Goal: Task Accomplishment & Management: Use online tool/utility

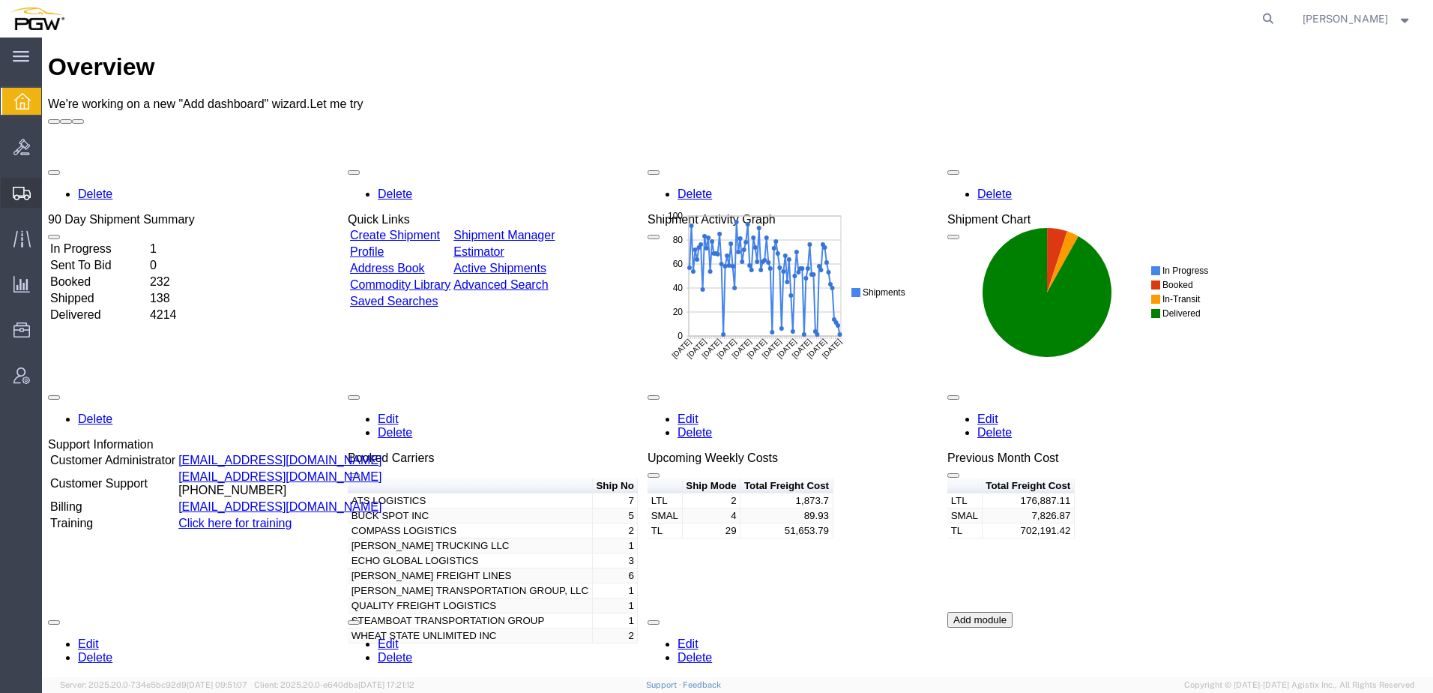
click at [0, 0] on span "Shipment Manager" at bounding box center [0, 0] width 0 height 0
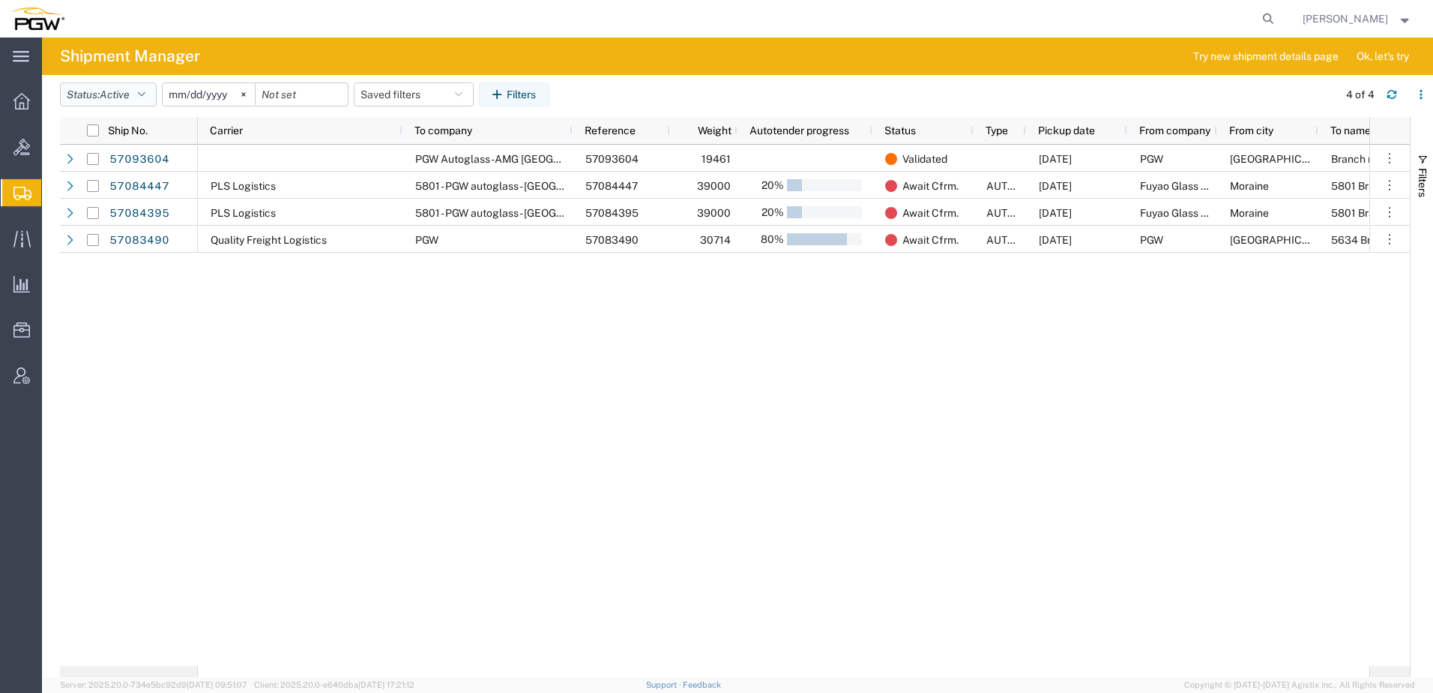
click at [116, 93] on span "Active" at bounding box center [115, 94] width 30 height 12
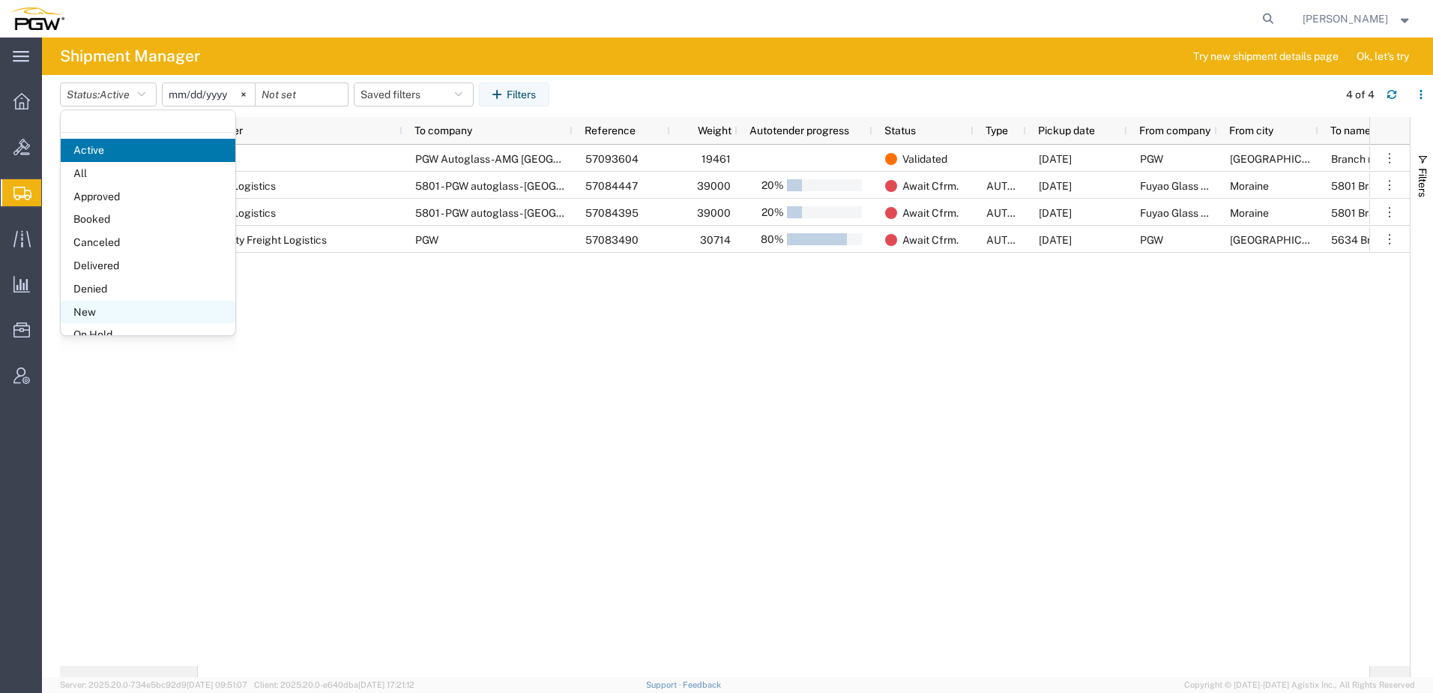
click at [95, 320] on span "New" at bounding box center [148, 312] width 175 height 23
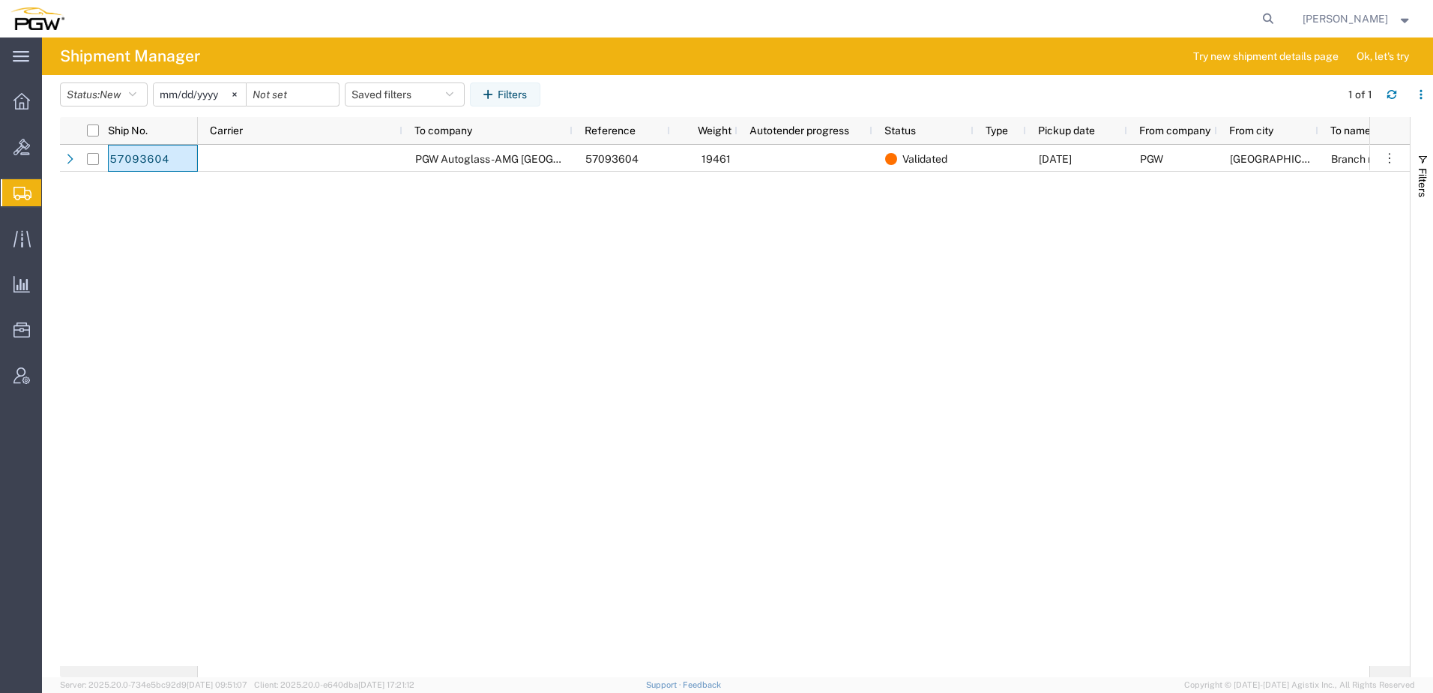
drag, startPoint x: 154, startPoint y: 158, endPoint x: 88, endPoint y: 223, distance: 92.8
click at [88, 223] on div "57093604 PGW Autoglass-AMG [GEOGRAPHIC_DATA] 5805 57093604 19461 Validated [DAT…" at bounding box center [735, 405] width 1350 height 521
click at [0, 0] on span "Address Book" at bounding box center [0, 0] width 0 height 0
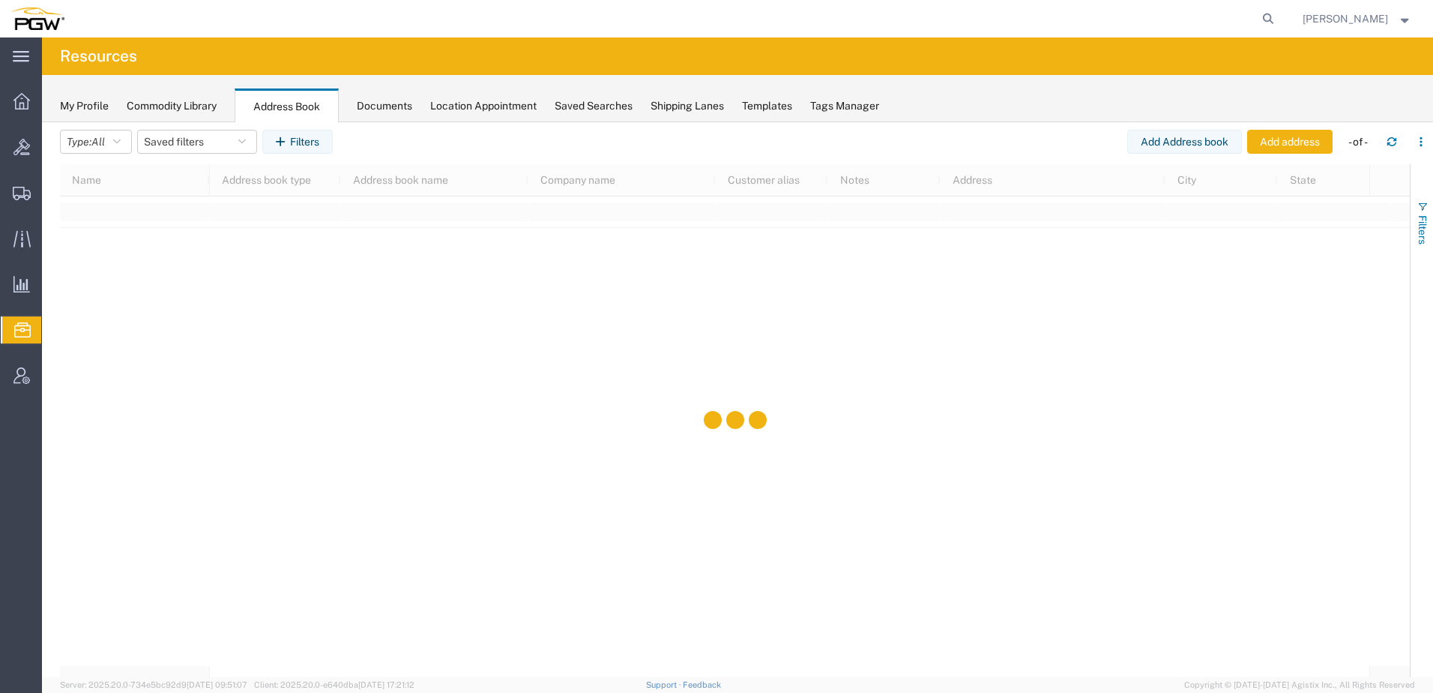
click at [1424, 227] on span "Filters" at bounding box center [1423, 229] width 12 height 29
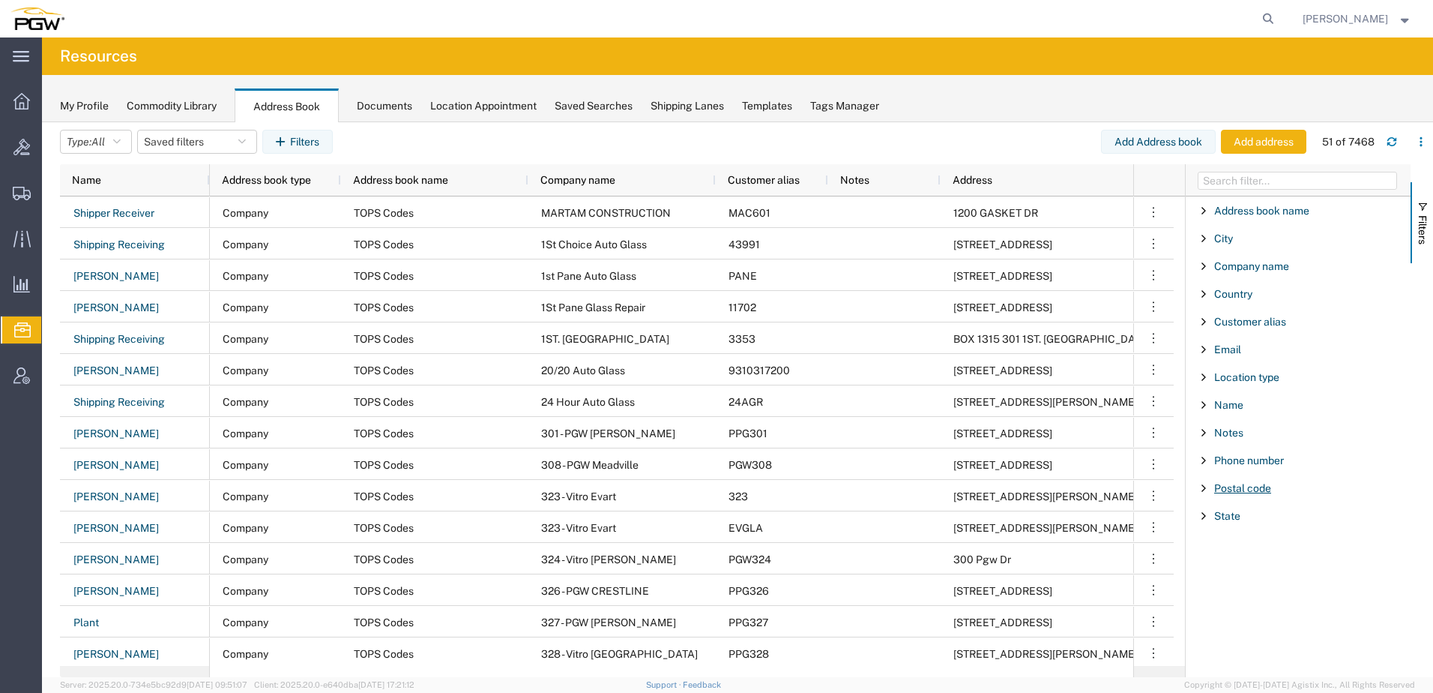
click at [1240, 485] on span "Postal code" at bounding box center [1242, 488] width 57 height 12
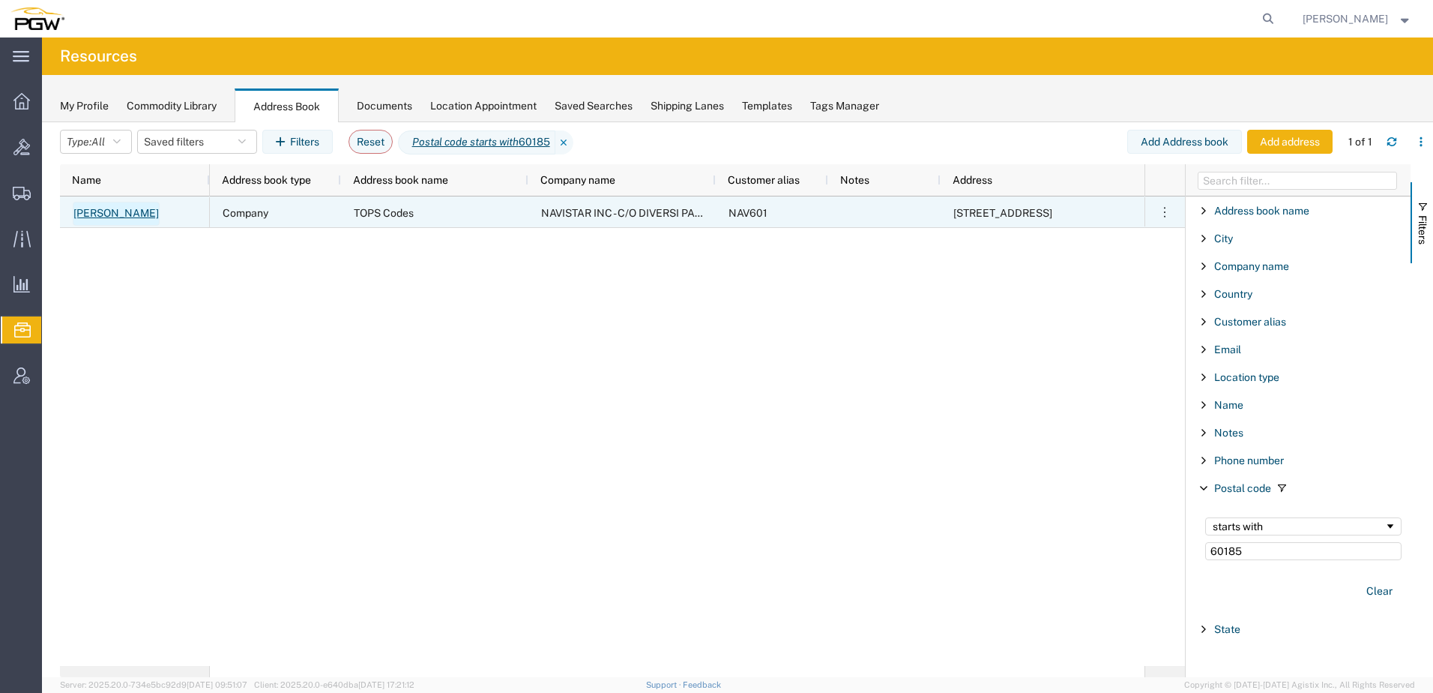
type input "60185"
click at [134, 215] on link "[PERSON_NAME]" at bounding box center [116, 214] width 87 height 24
select select "COMPANY"
select select "IL"
select select "US"
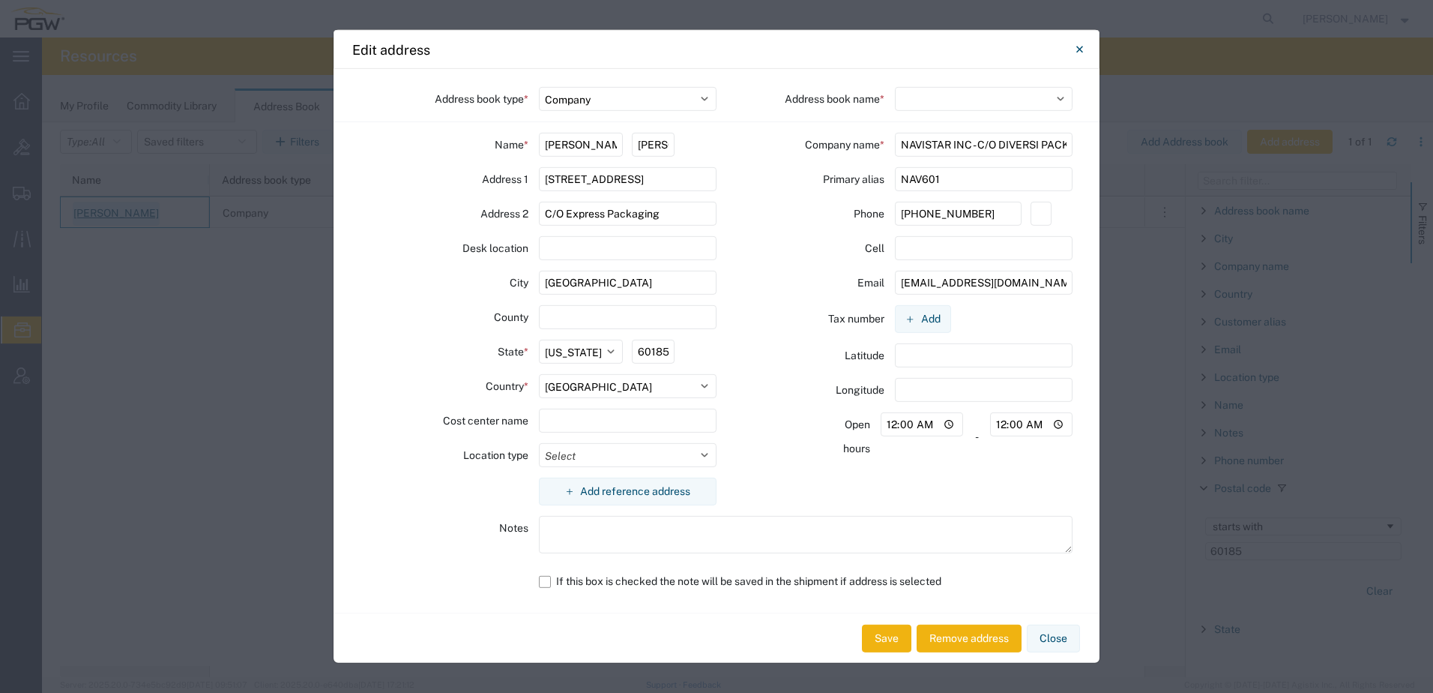
select select "17689"
drag, startPoint x: 962, startPoint y: 184, endPoint x: 692, endPoint y: 181, distance: 269.9
click at [650, 167] on div "Address book type * Select Location Company Personal Other Shared Address book …" at bounding box center [717, 340] width 766 height 543
click at [1062, 634] on button "Close" at bounding box center [1053, 638] width 53 height 28
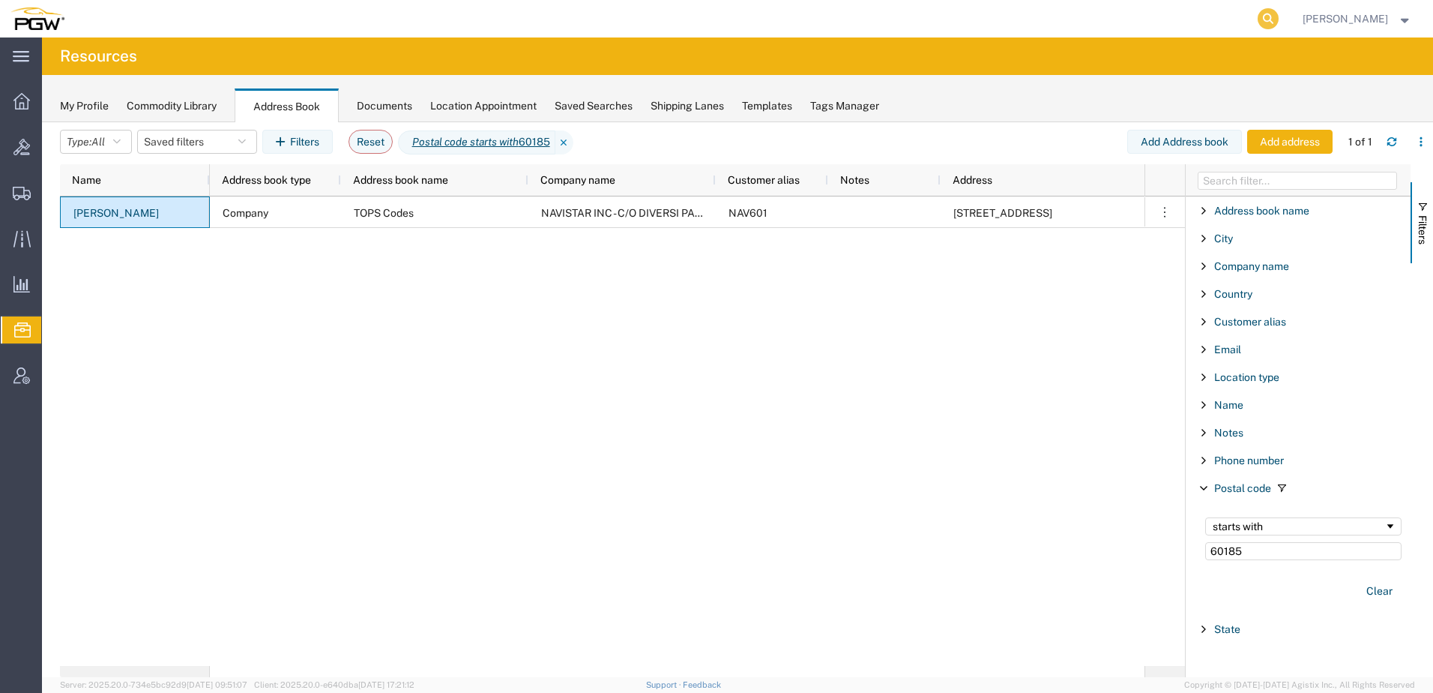
click at [1279, 22] on icon at bounding box center [1268, 18] width 21 height 21
paste input "57037613"
click at [1279, 17] on icon at bounding box center [1268, 18] width 21 height 21
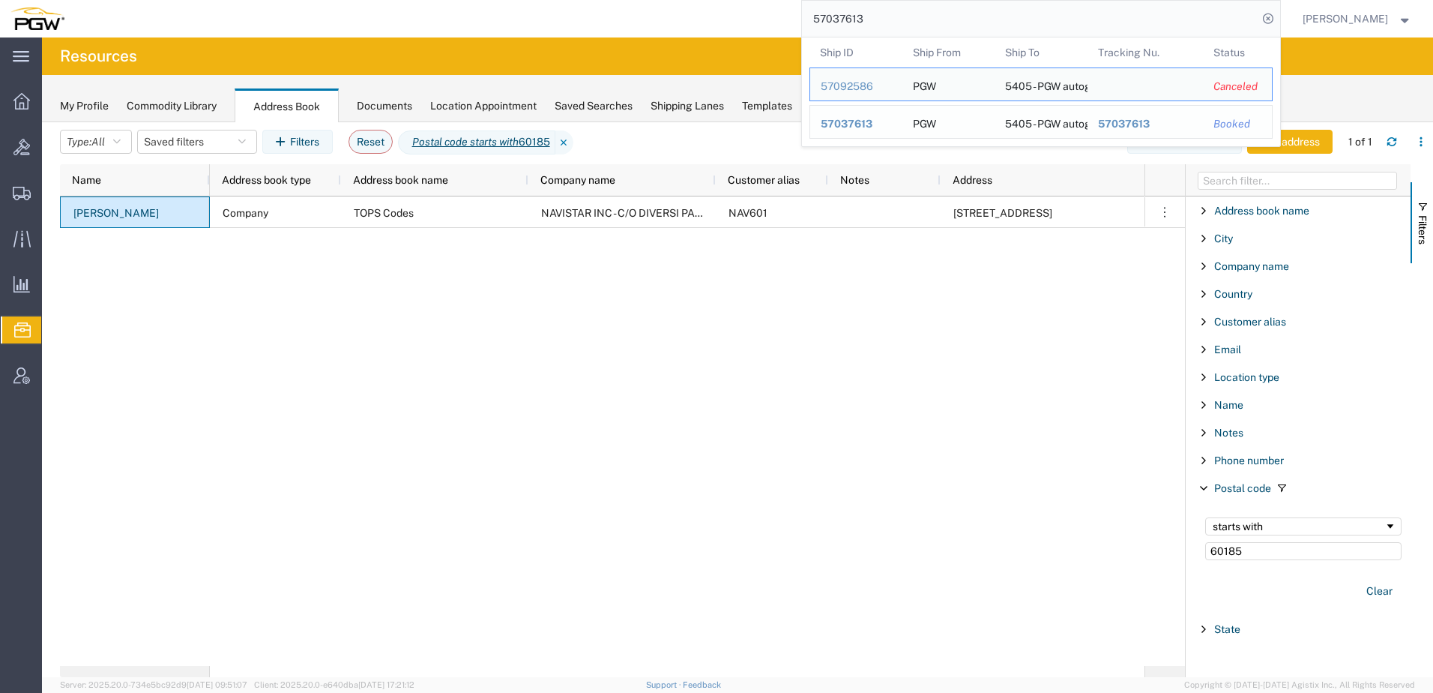
click at [872, 124] on span "57037613" at bounding box center [847, 124] width 52 height 12
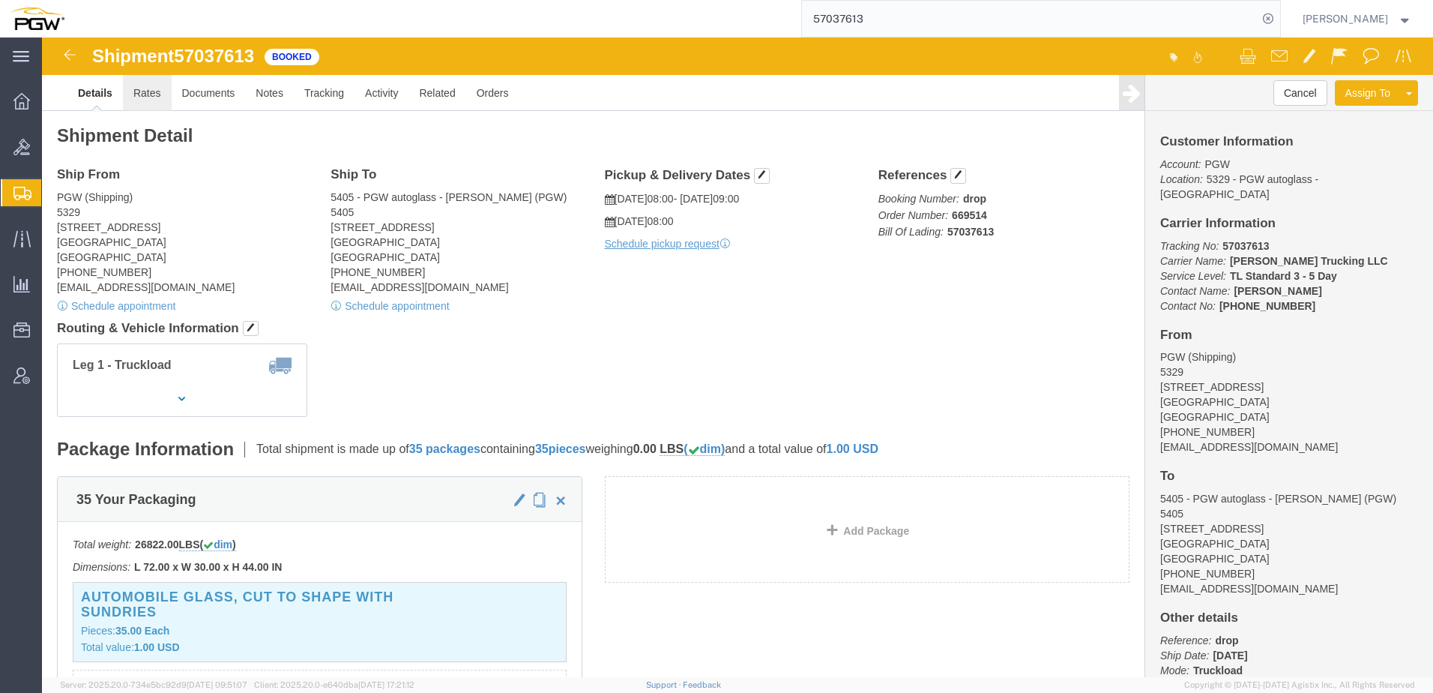
click link "Rates"
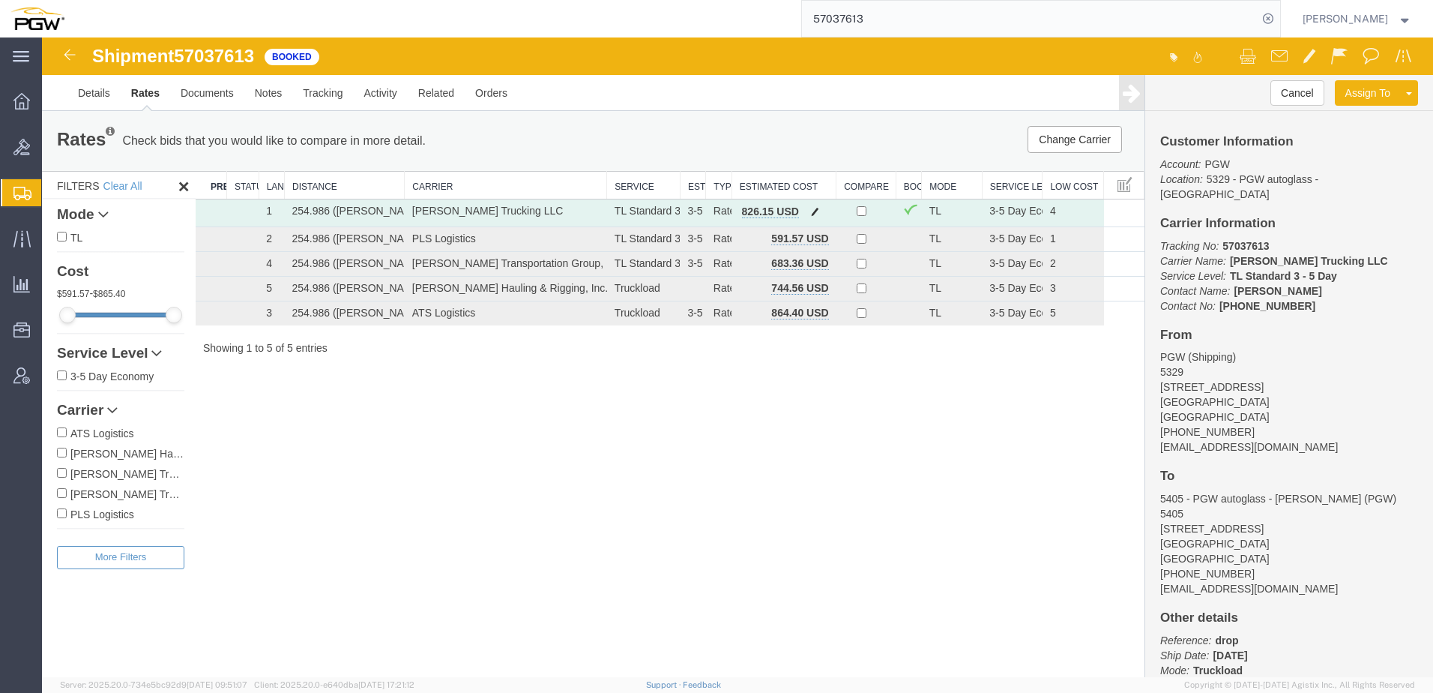
click at [814, 211] on span "button" at bounding box center [815, 211] width 8 height 10
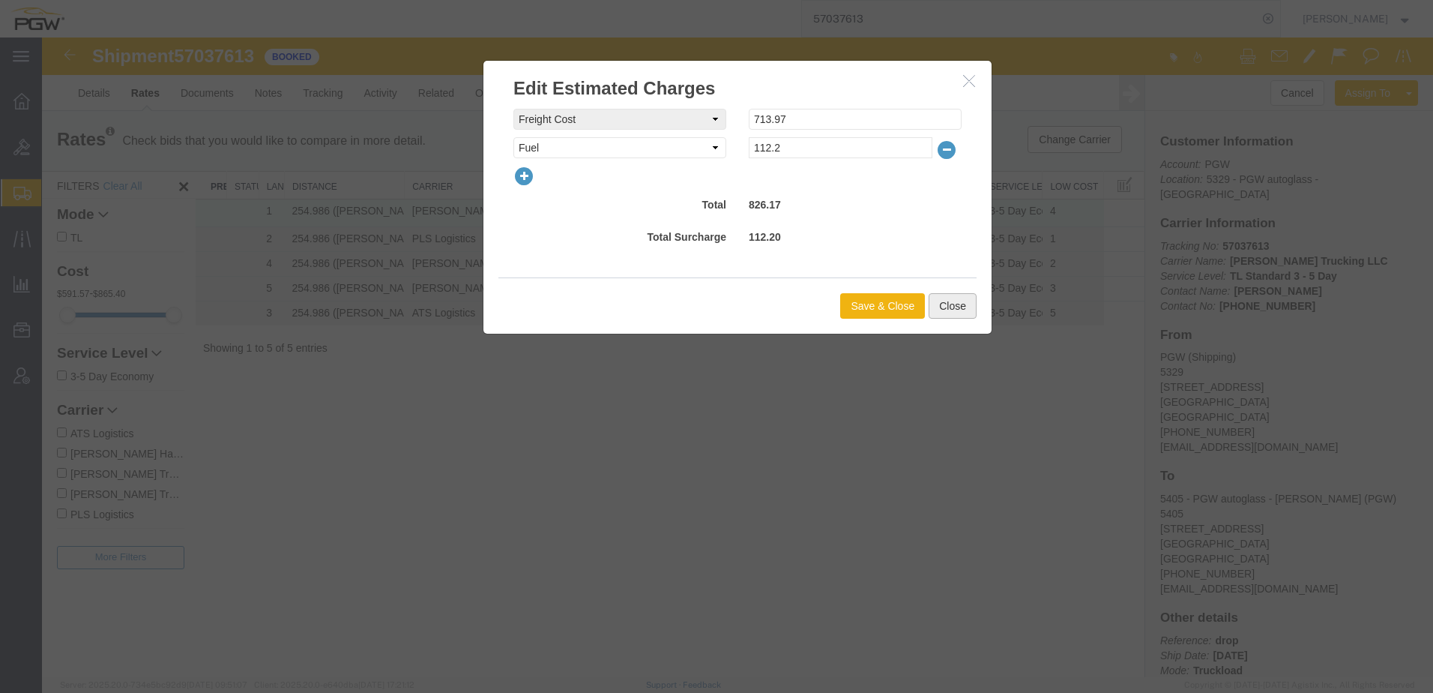
click at [964, 305] on button "Close" at bounding box center [953, 305] width 48 height 25
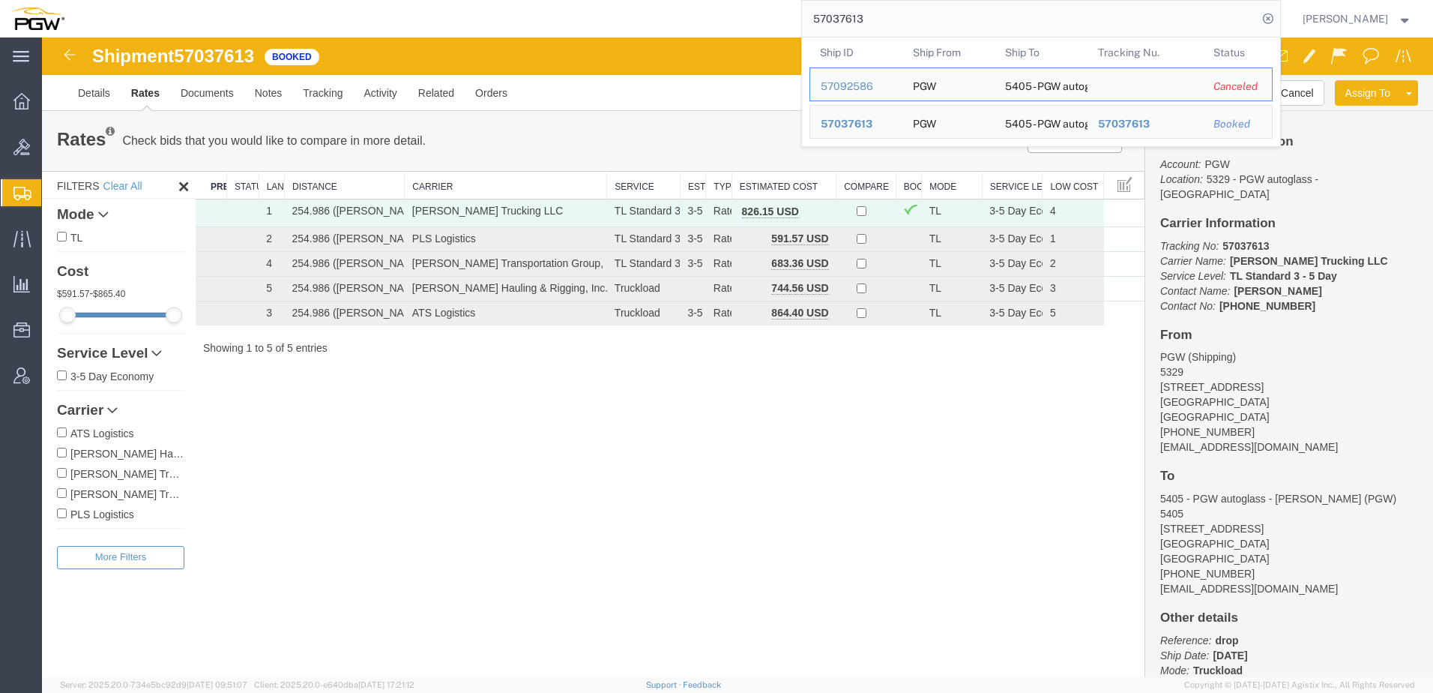
drag, startPoint x: 957, startPoint y: 17, endPoint x: 445, endPoint y: 10, distance: 512.0
click at [439, 12] on div "57037613 Ship ID Ship From Ship To Tracking Nu. Status Ship ID 57092586 Ship Fr…" at bounding box center [678, 18] width 1206 height 37
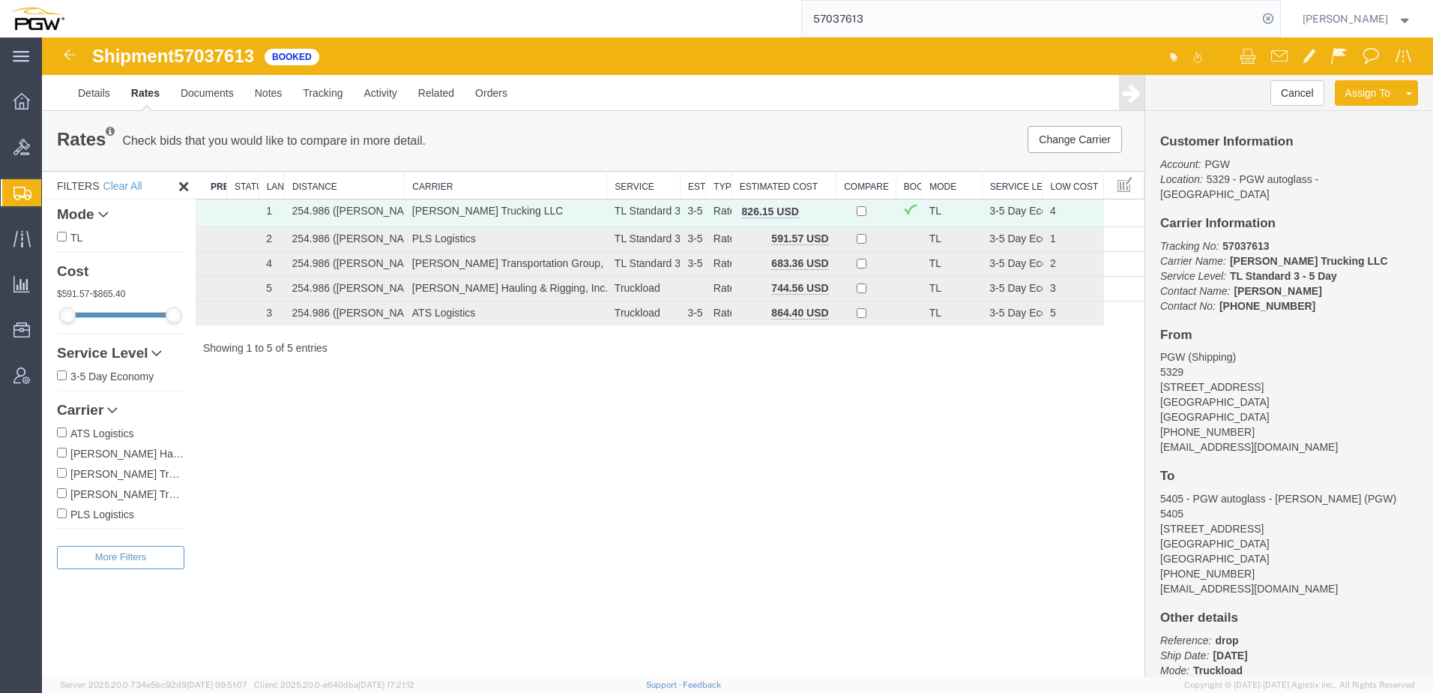
paste input "6574."
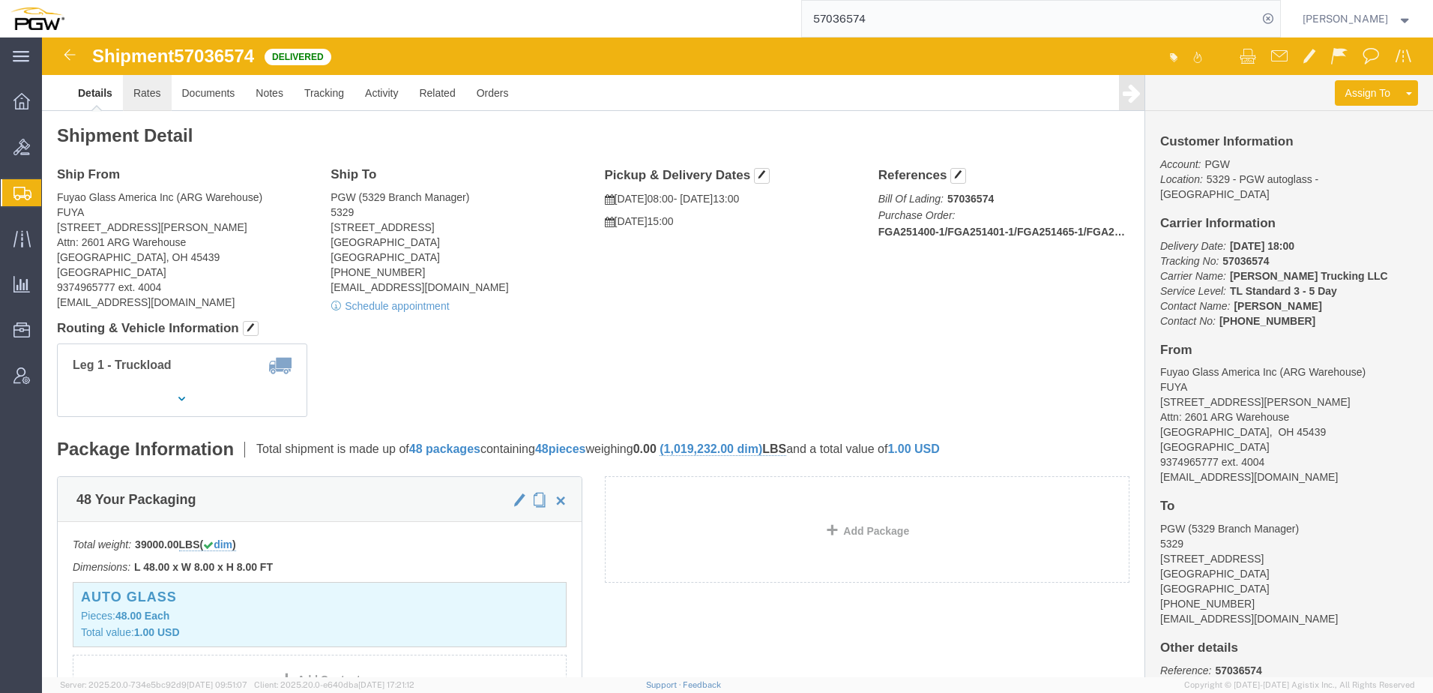
click link "Rates"
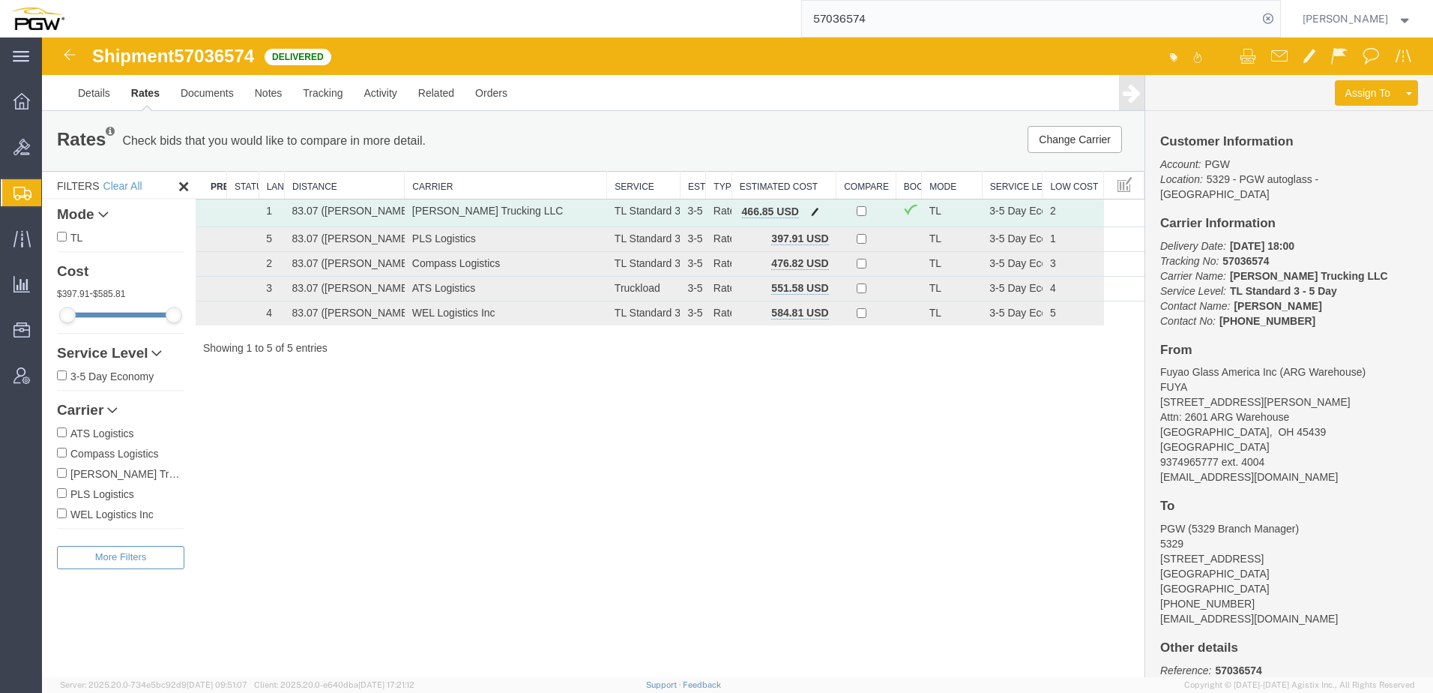
click at [814, 210] on span "button" at bounding box center [815, 211] width 8 height 10
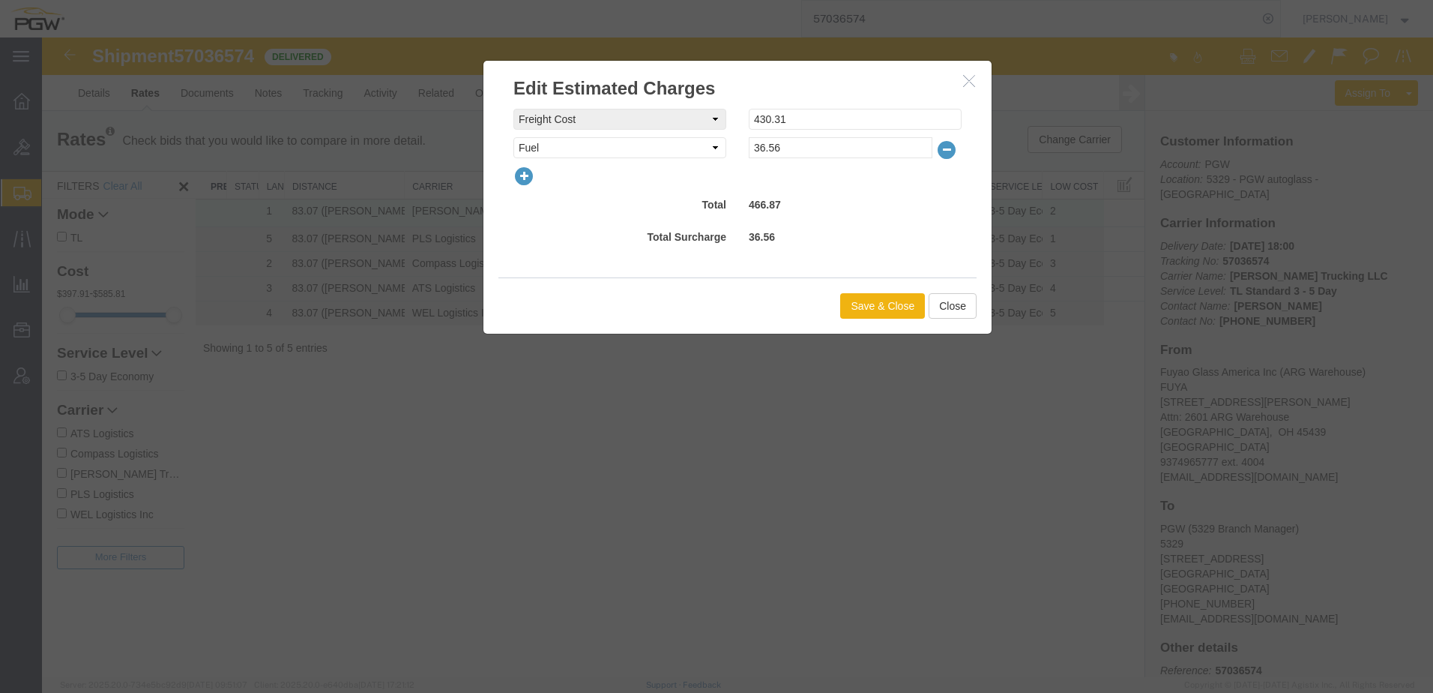
click at [972, 76] on icon "button" at bounding box center [969, 80] width 12 height 13
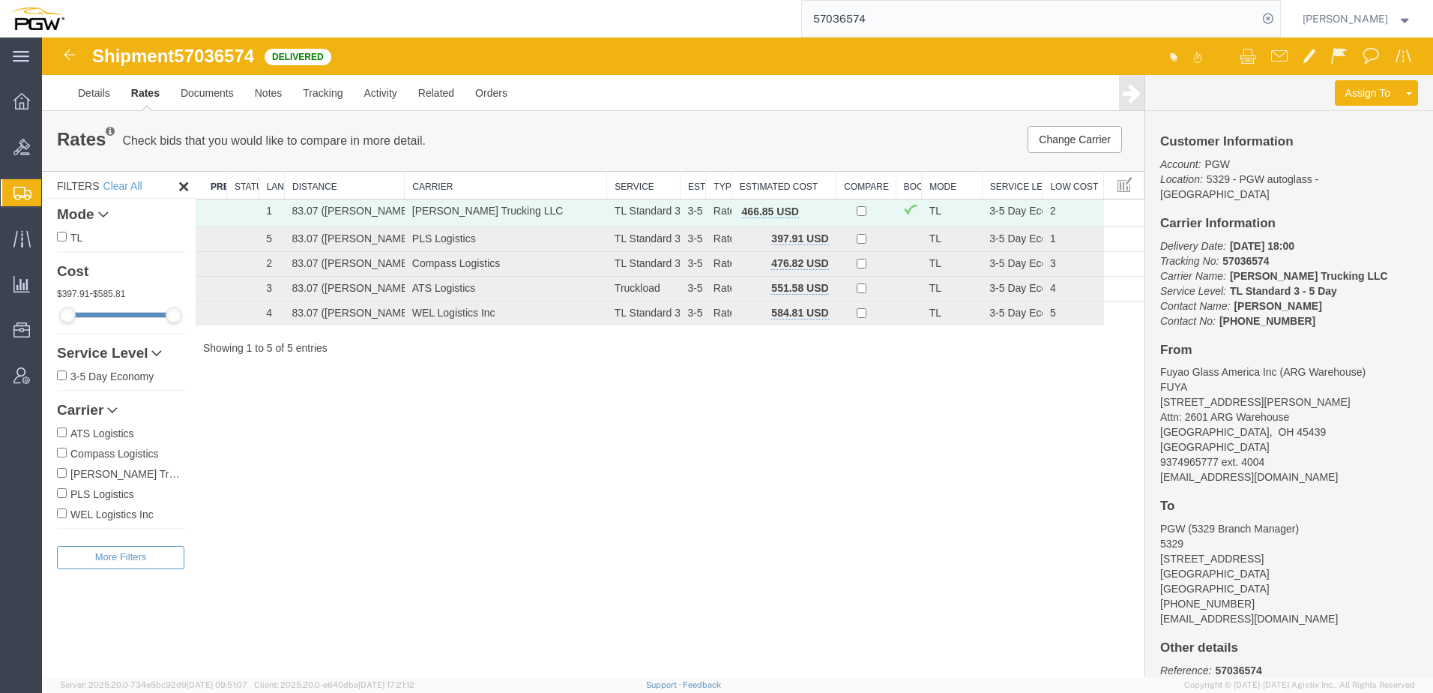
drag, startPoint x: 906, startPoint y: 19, endPoint x: 277, endPoint y: 19, distance: 628.9
click at [277, 19] on div "57036574" at bounding box center [678, 18] width 1206 height 37
paste input "6979847"
type input "56979847"
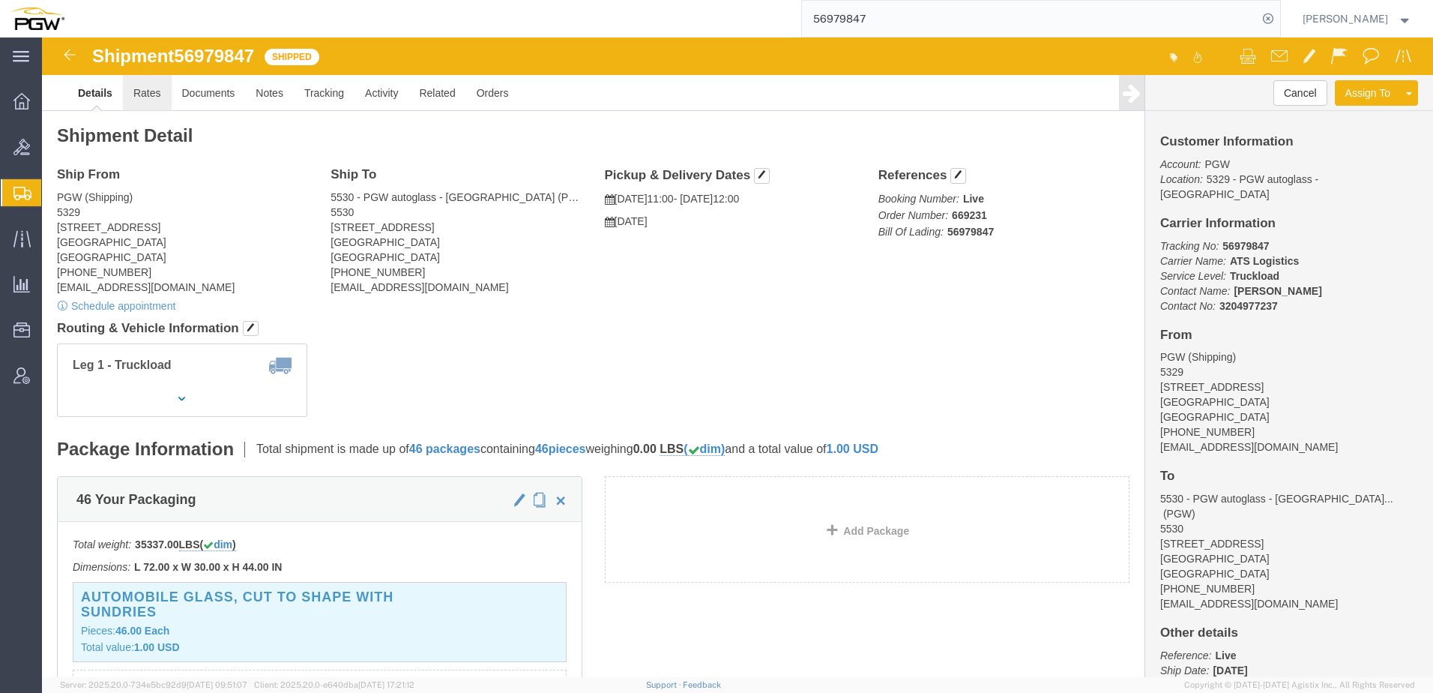
click link "Rates"
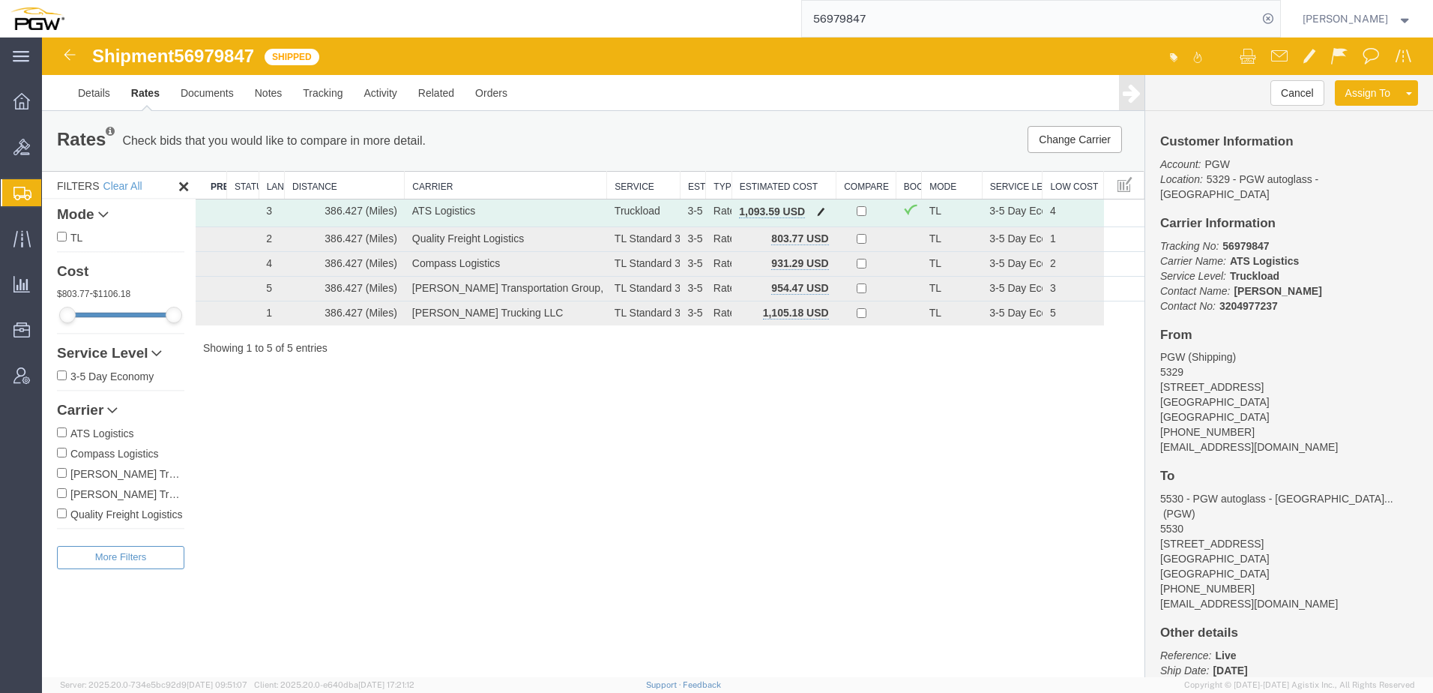
click at [822, 211] on span "button" at bounding box center [821, 211] width 8 height 10
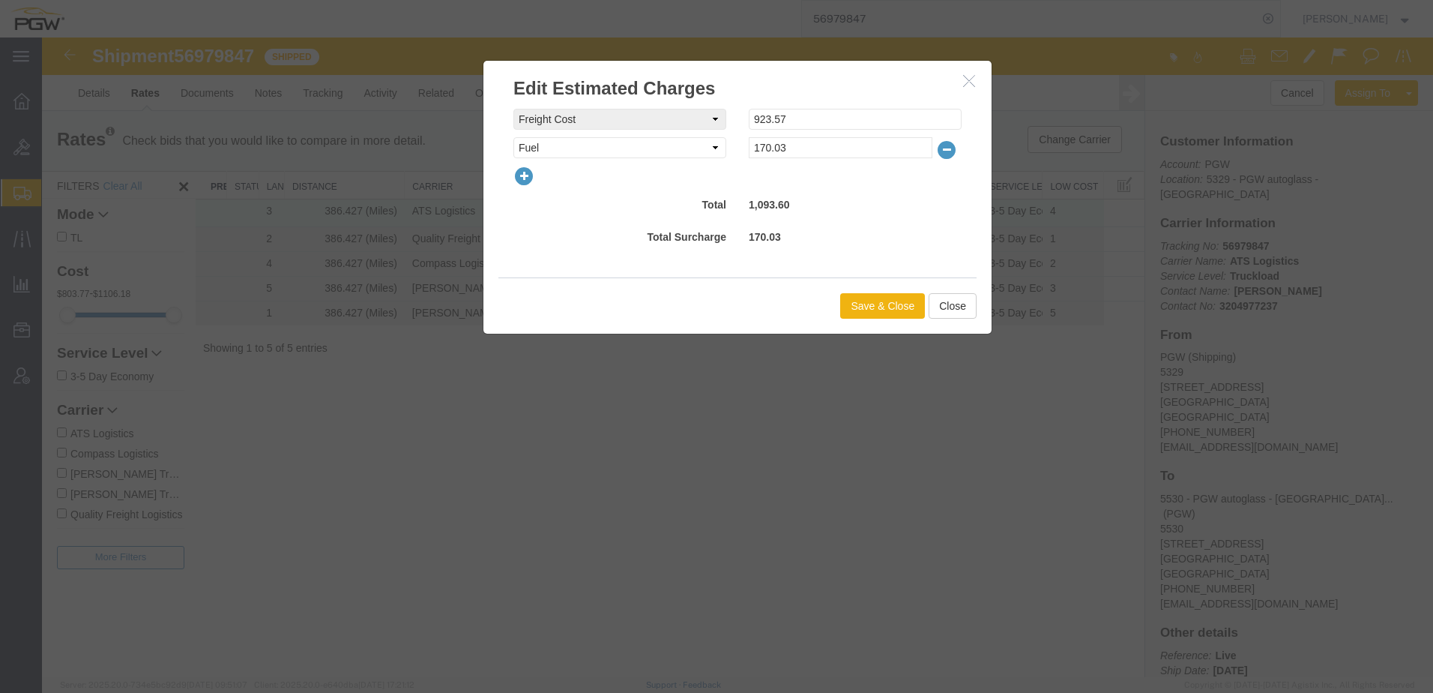
click at [531, 178] on icon "button" at bounding box center [523, 176] width 21 height 21
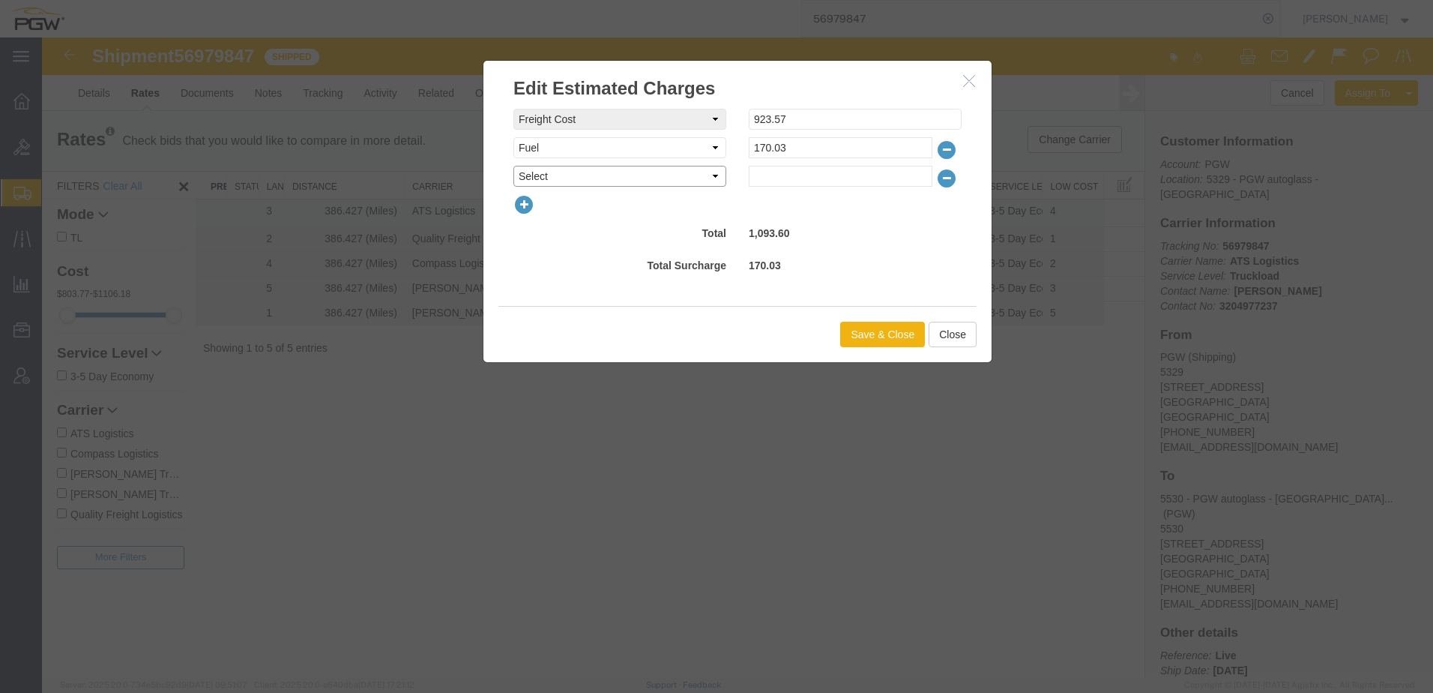
click at [541, 172] on select "Select AES Filing Accessorial Delivery Charge Additional Invoice Details Addres…" at bounding box center [619, 176] width 213 height 21
select select "OTHR"
click at [513, 166] on select "Select AES Filing Accessorial Delivery Charge Additional Invoice Details Addres…" at bounding box center [619, 176] width 213 height 21
click at [767, 175] on input "text" at bounding box center [841, 176] width 184 height 21
type input "65.69"
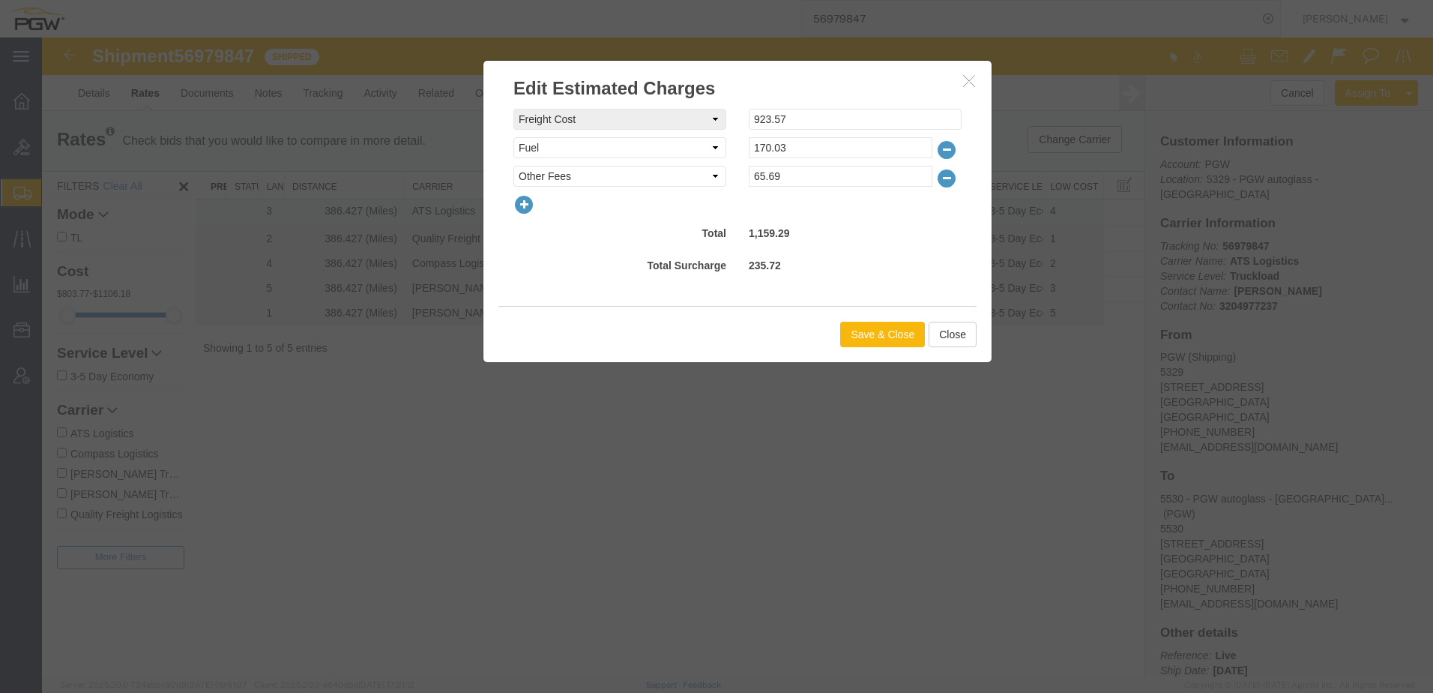
click at [875, 326] on button "Save & Close" at bounding box center [882, 334] width 85 height 25
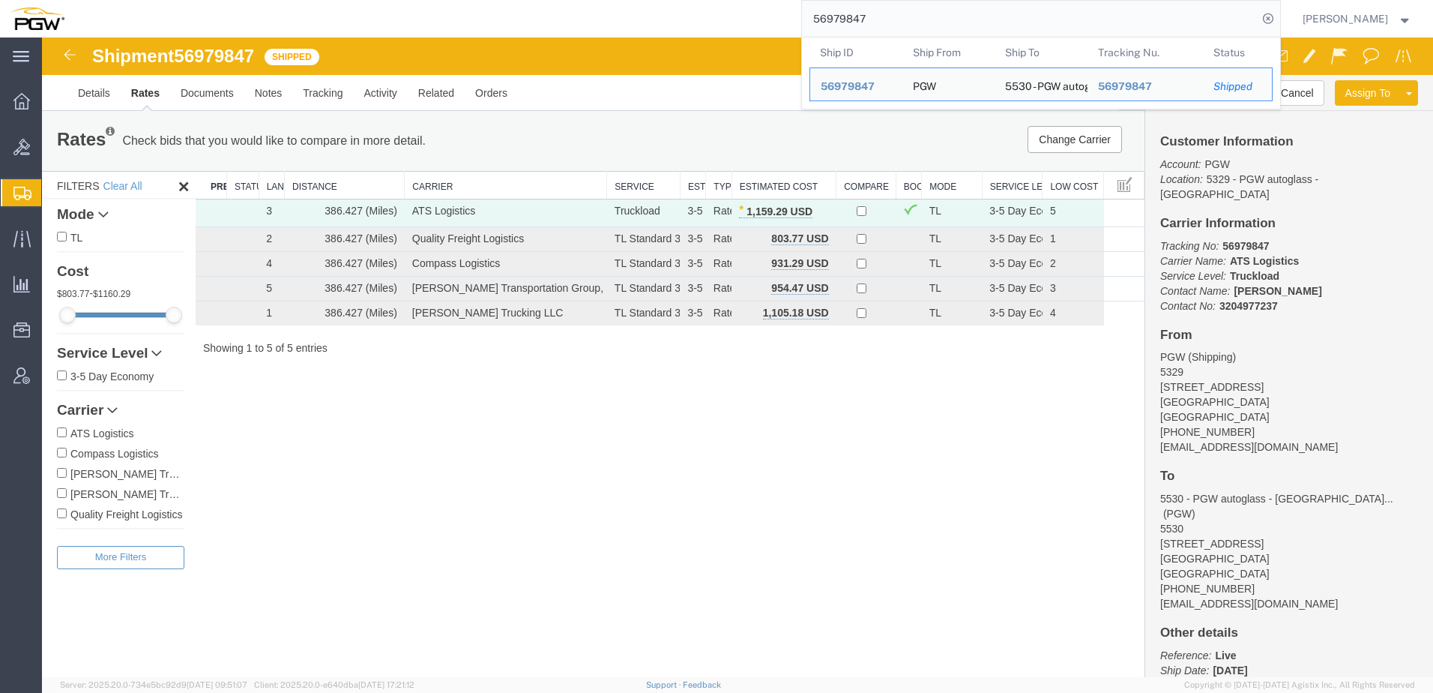
drag, startPoint x: 935, startPoint y: 23, endPoint x: 651, endPoint y: 24, distance: 283.3
click at [669, 25] on div "56979847 Ship ID Ship From Ship To Tracking Nu. Status Ship ID 56979847 Ship Fr…" at bounding box center [678, 18] width 1206 height 37
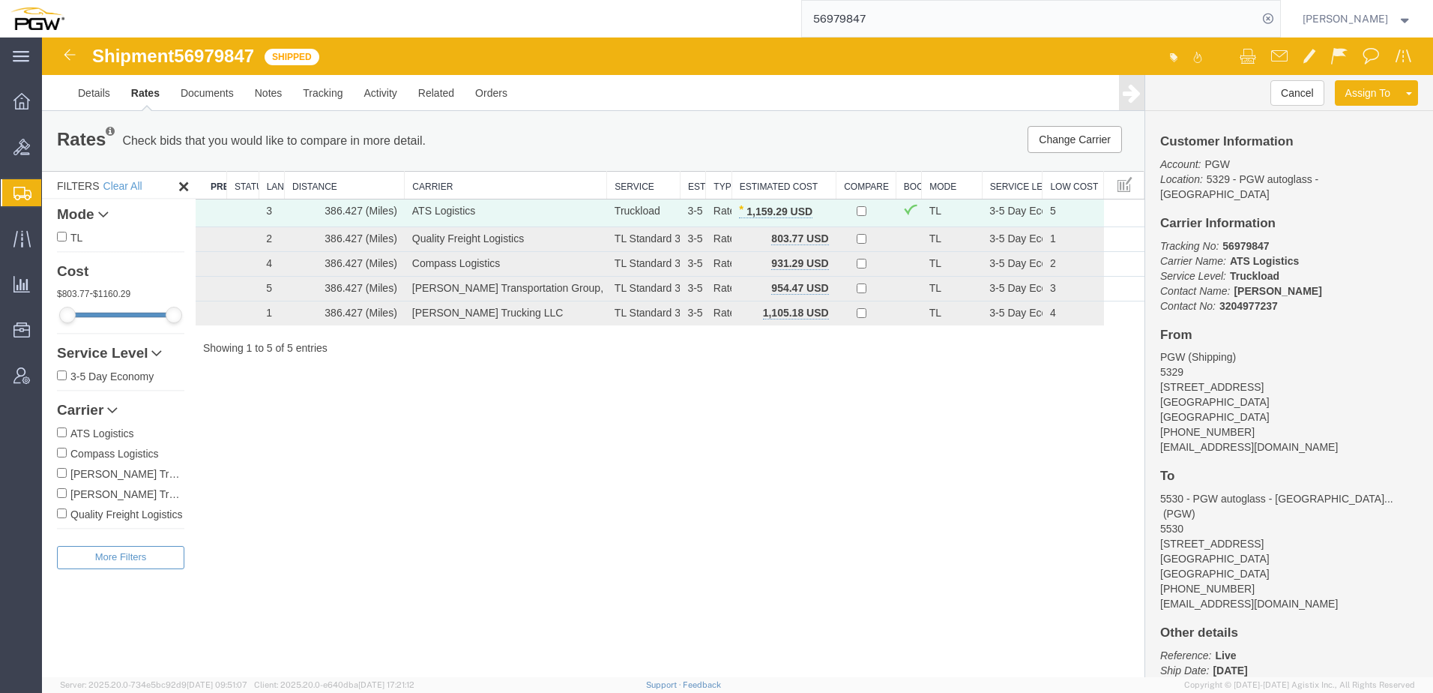
paste input "7050494-"
type input "57050494"
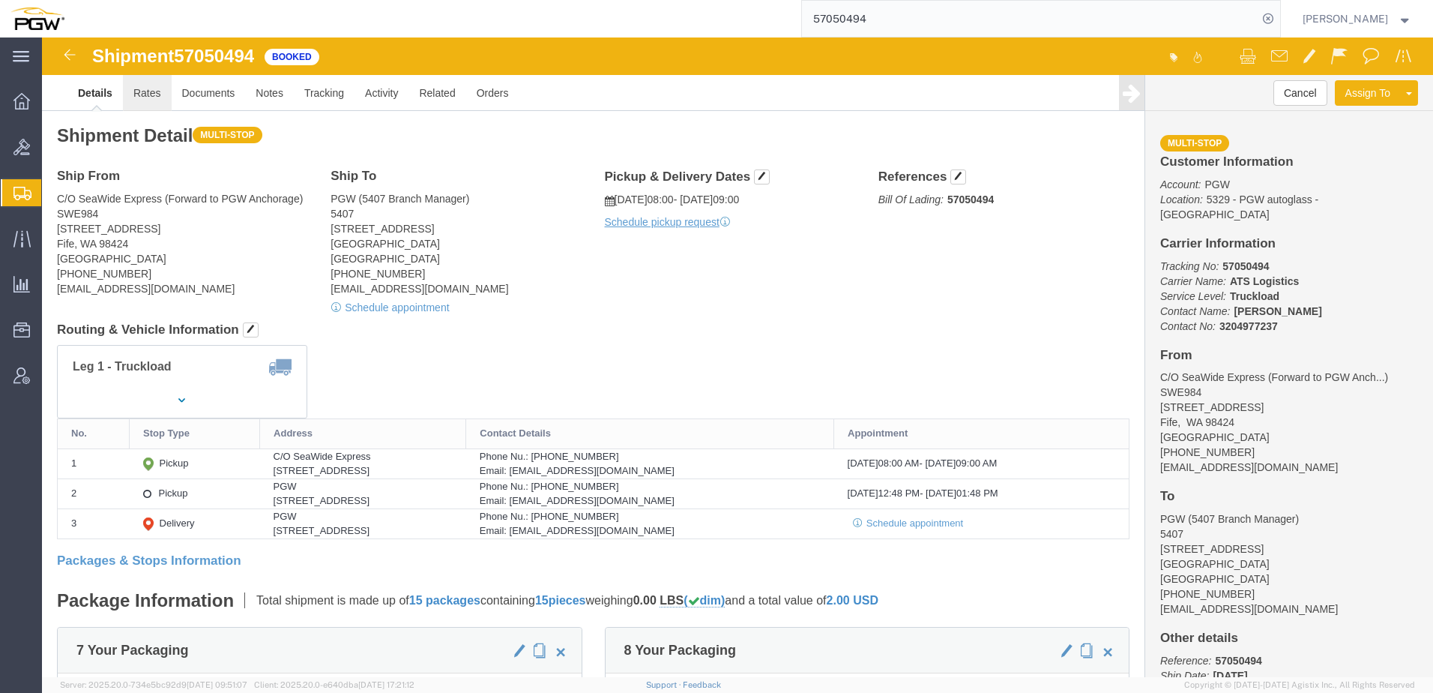
click link "Rates"
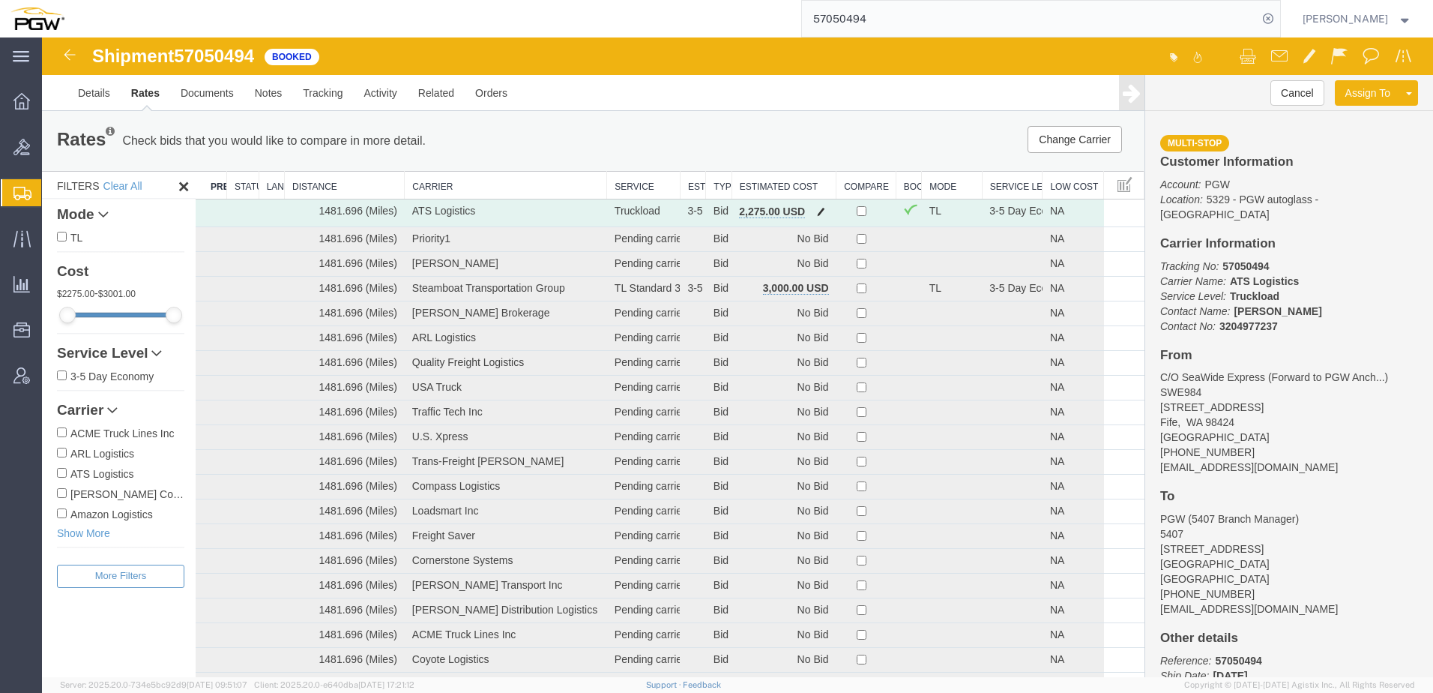
click at [819, 205] on button "button" at bounding box center [821, 212] width 20 height 19
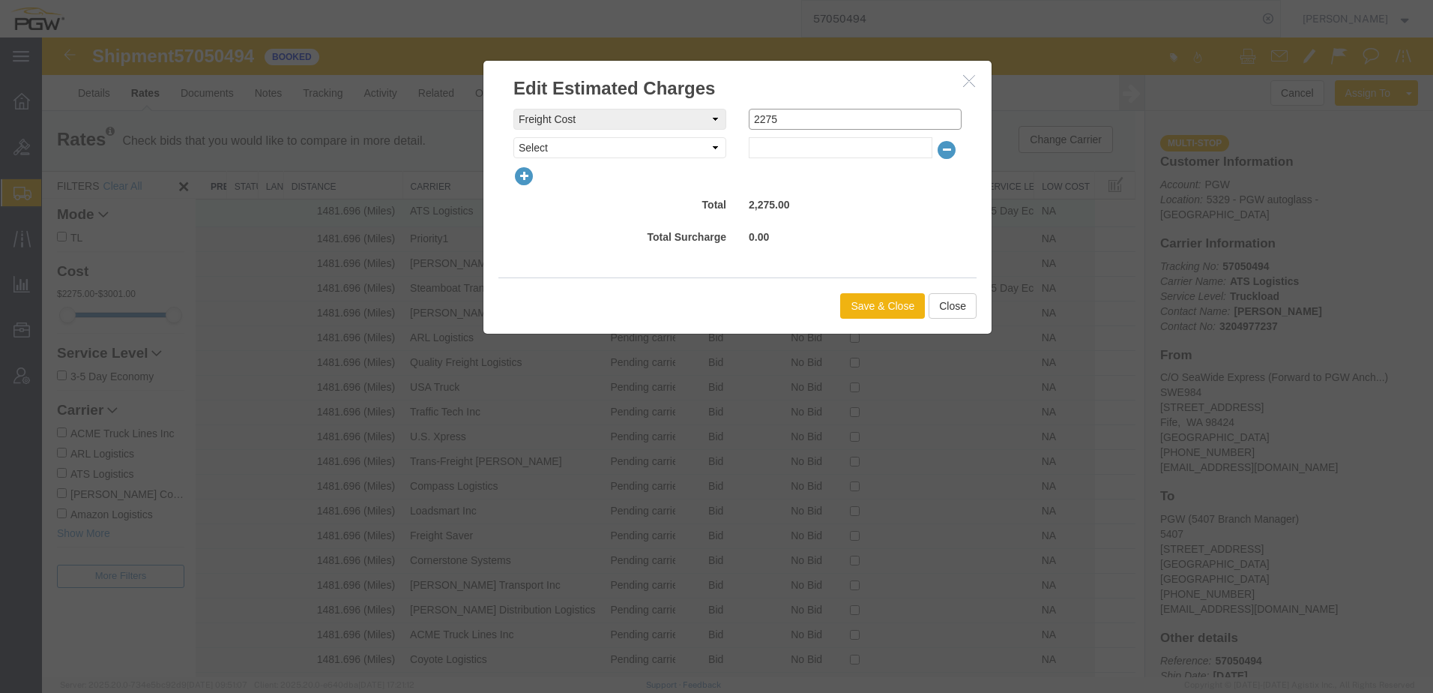
drag, startPoint x: 792, startPoint y: 114, endPoint x: 456, endPoint y: 41, distance: 343.6
click at [487, 55] on div "Edit Estimated Charges freightCost Select AES Filing Accessorial Delivery Charg…" at bounding box center [737, 356] width 1391 height 639
type input "2500"
click at [899, 304] on button "Save & Close" at bounding box center [882, 305] width 85 height 25
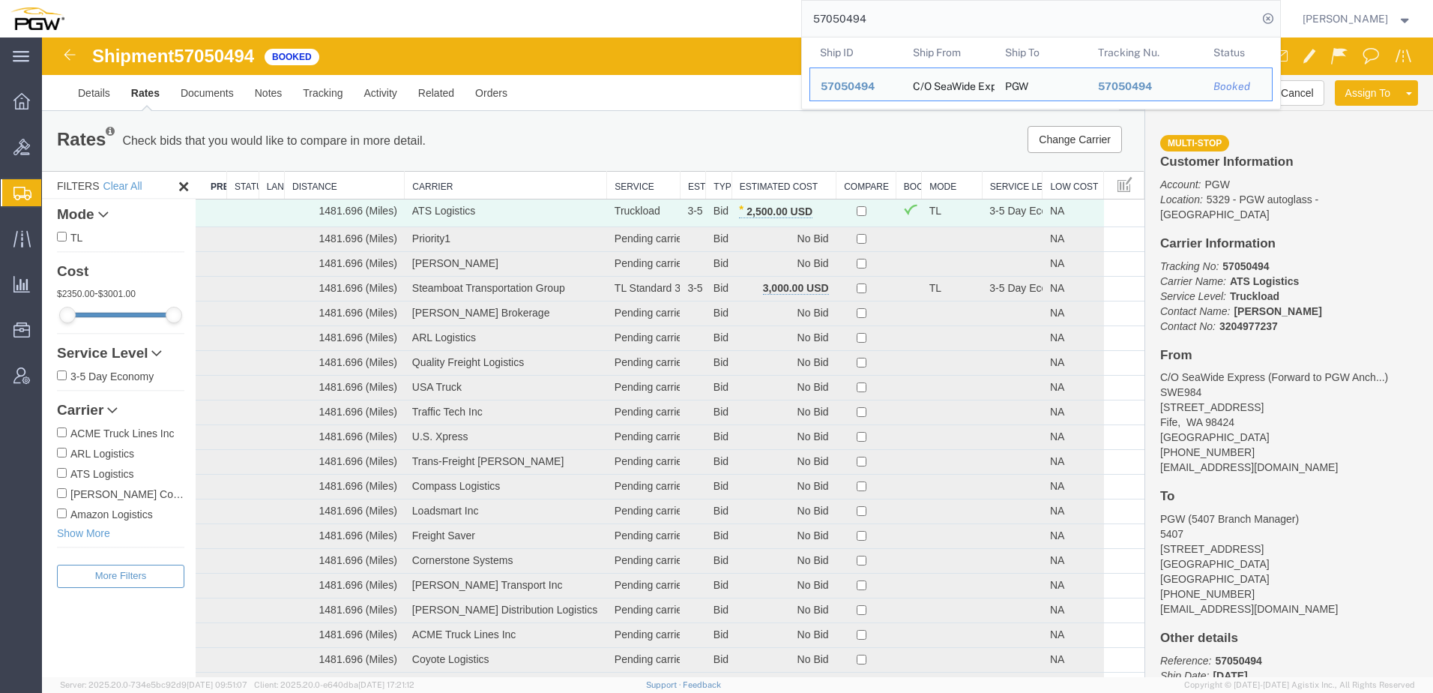
drag, startPoint x: 950, startPoint y: 19, endPoint x: 780, endPoint y: 20, distance: 169.4
click at [780, 20] on div "57050494 Ship ID Ship From Ship To Tracking Nu. Status Ship ID 57050494 Ship Fr…" at bounding box center [678, 18] width 1206 height 37
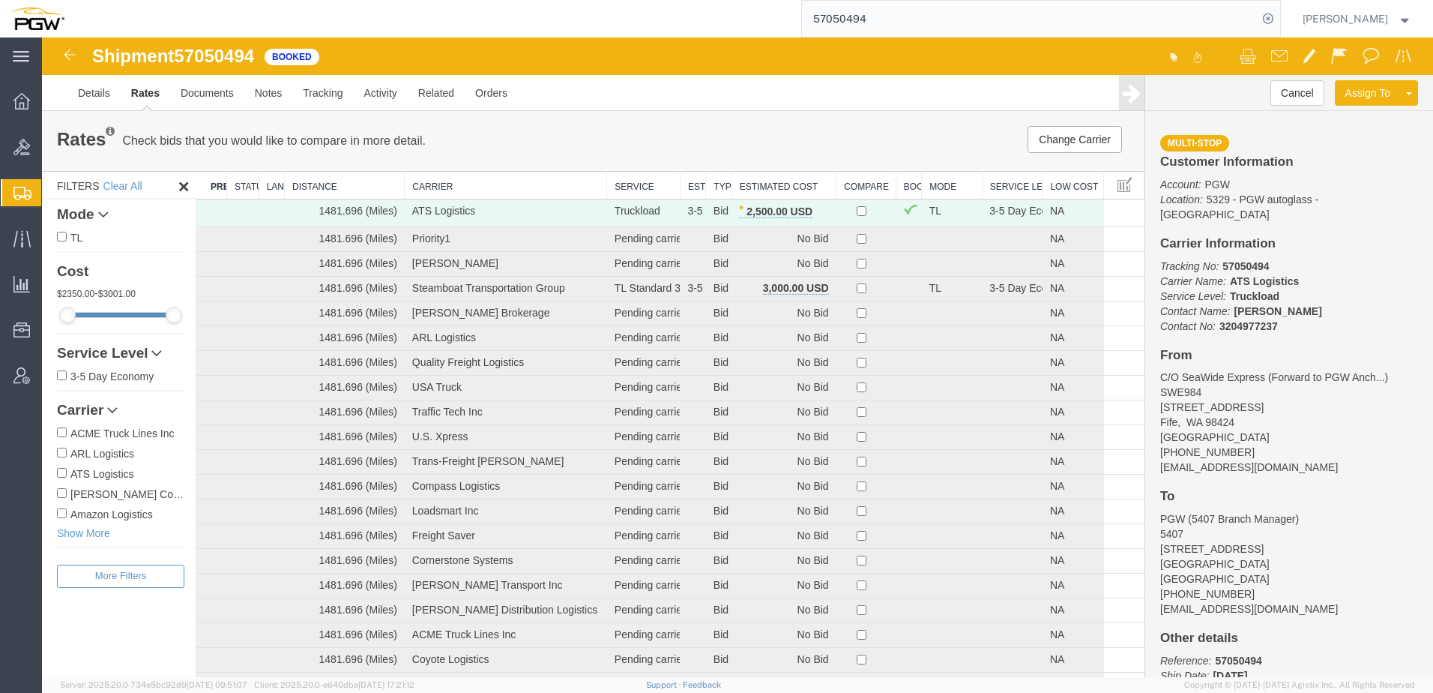
paste input "48579"
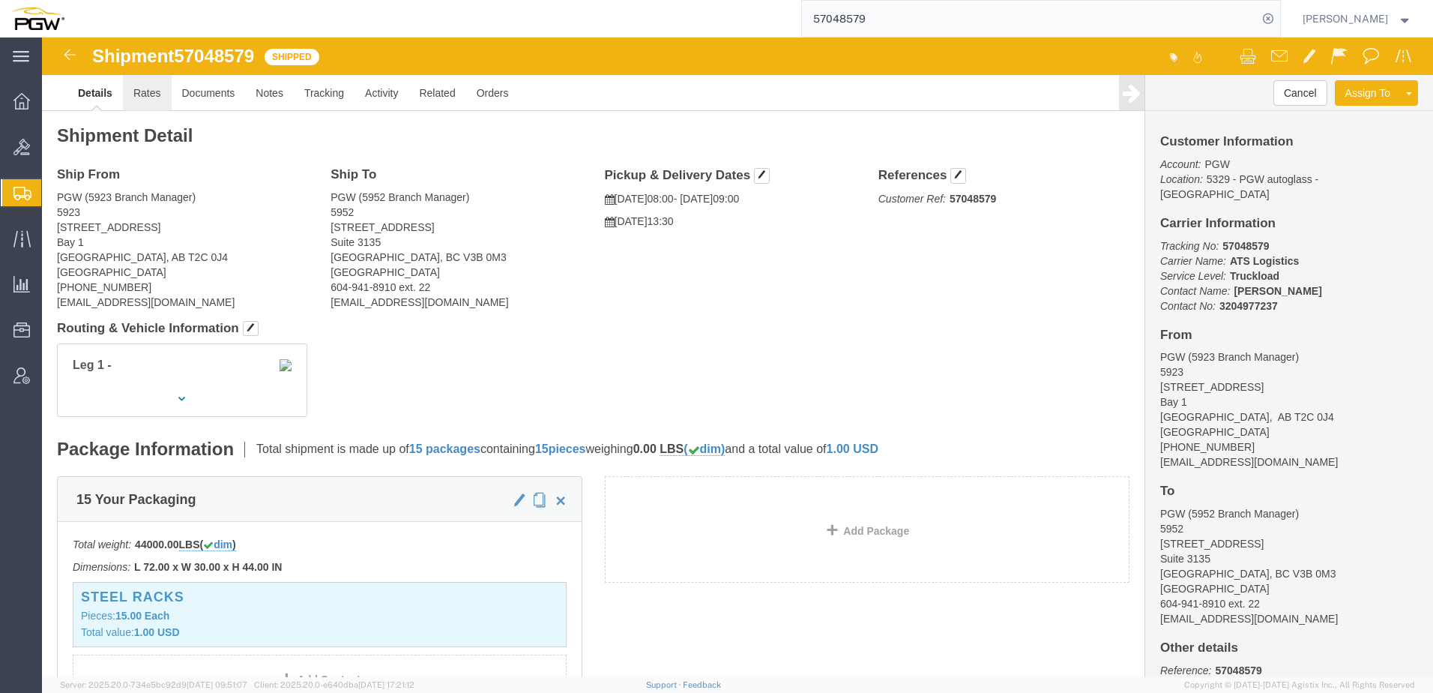
click link "Rates"
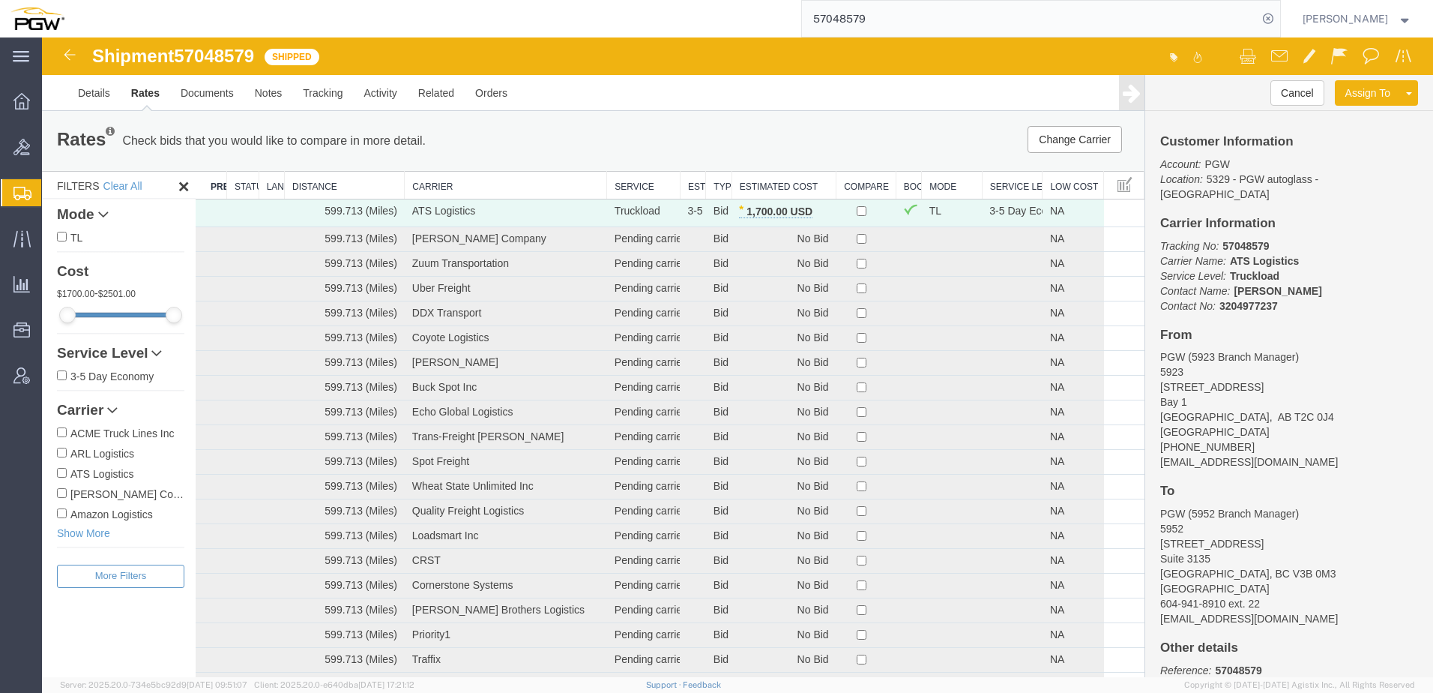
click at [770, 183] on th "Estimated Cost" at bounding box center [784, 186] width 104 height 28
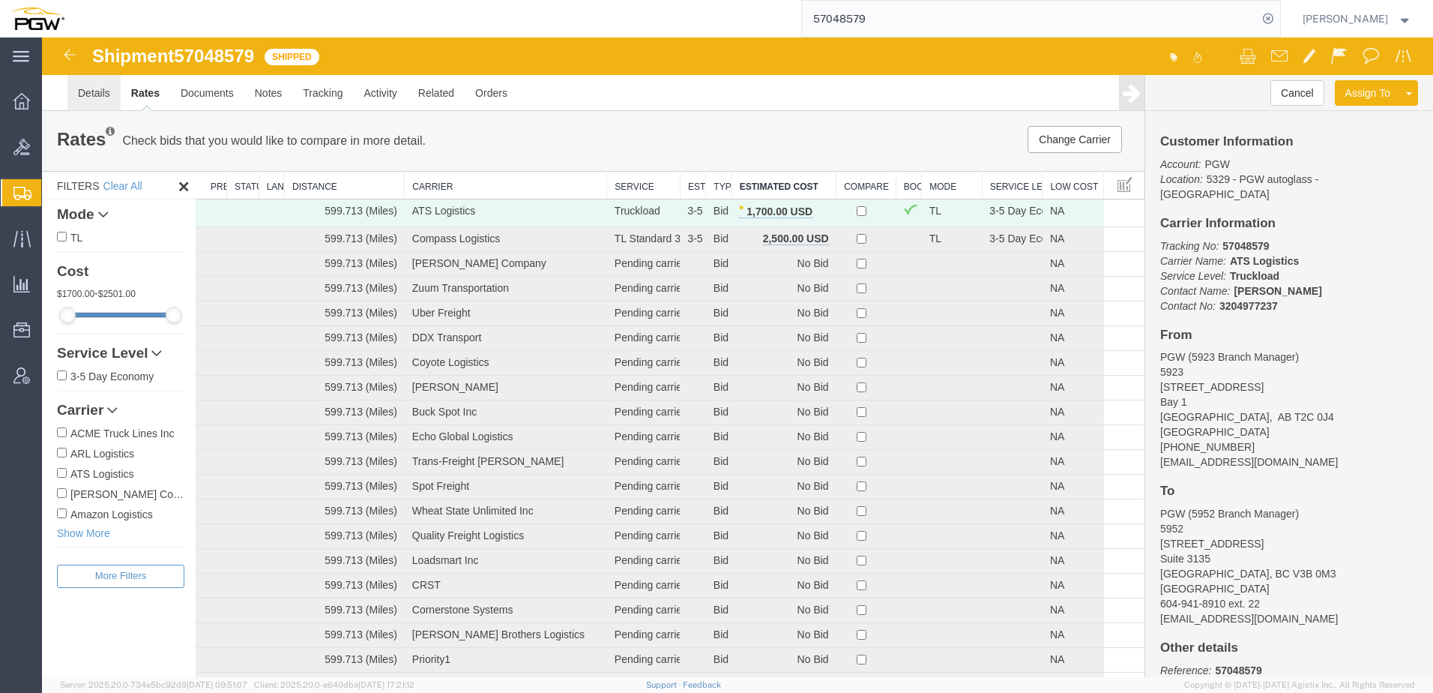
click at [90, 89] on link "Details" at bounding box center [93, 93] width 53 height 36
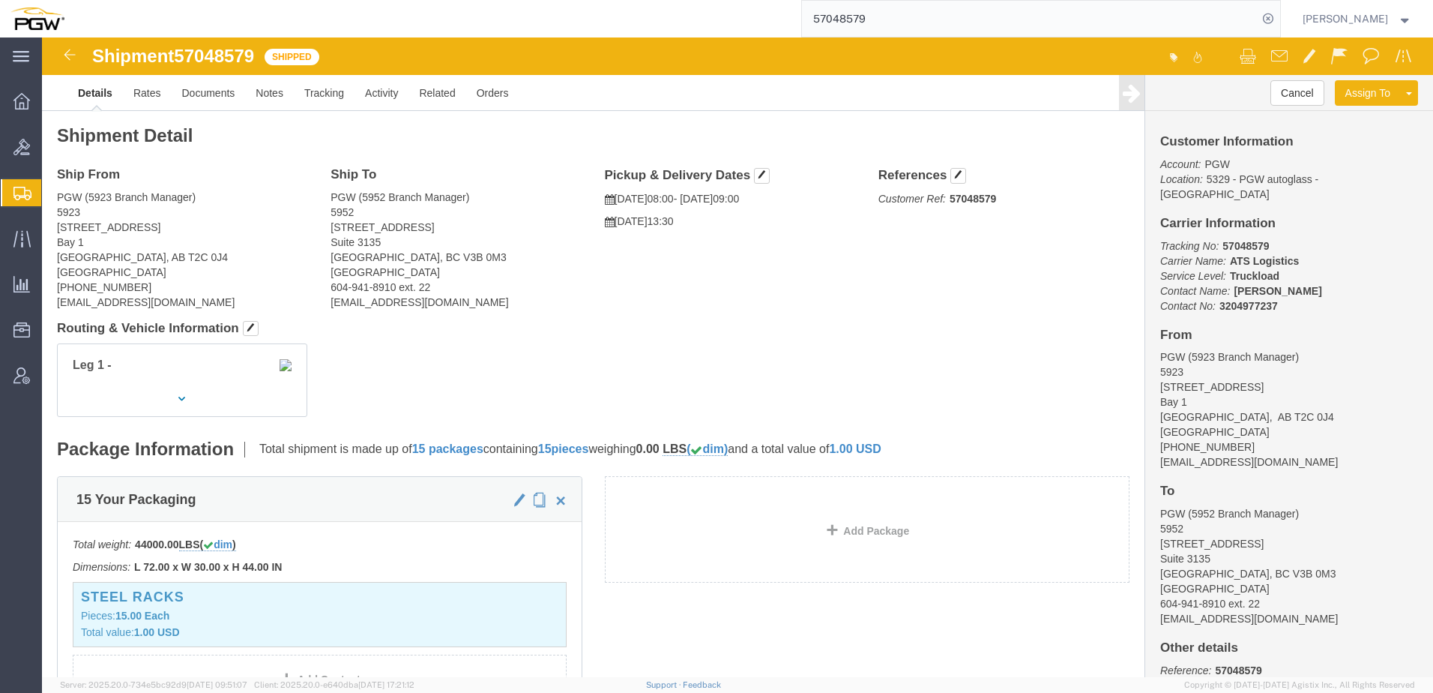
drag, startPoint x: 526, startPoint y: 331, endPoint x: 552, endPoint y: 358, distance: 38.2
click div "Leg 1 -"
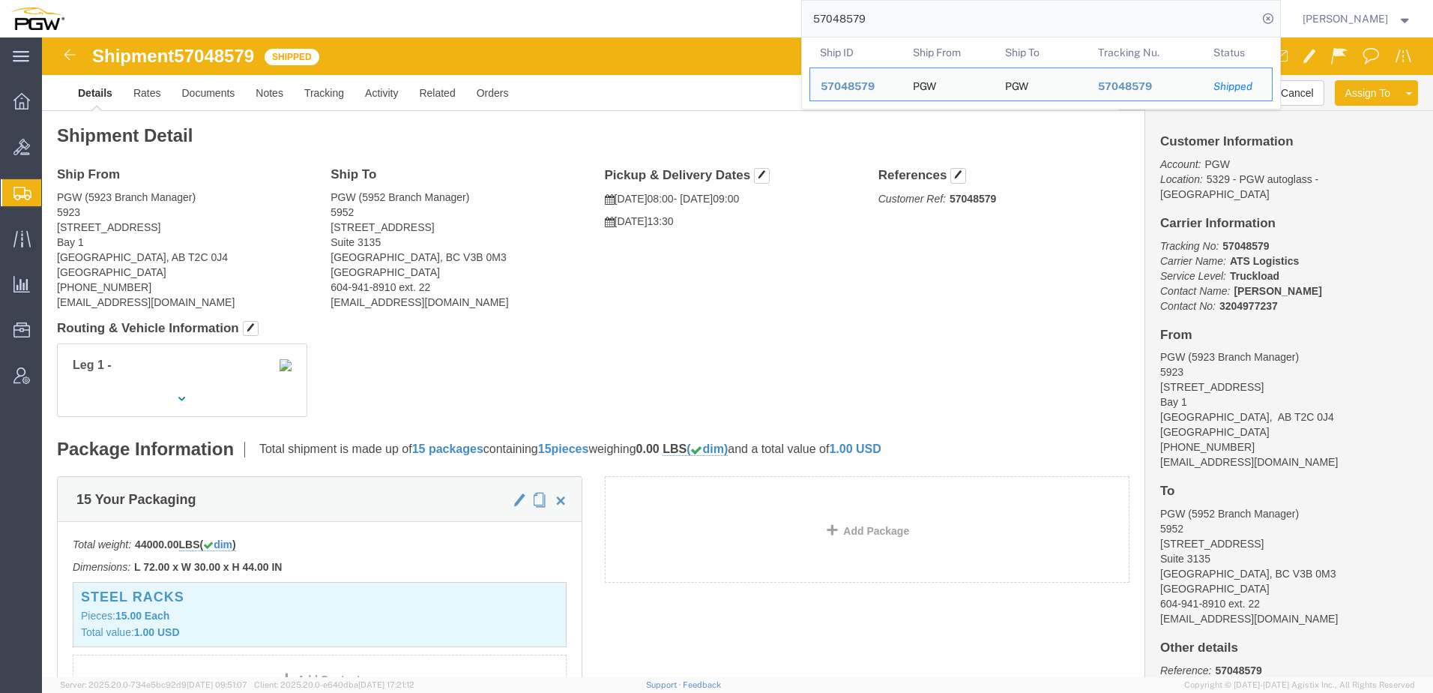
drag, startPoint x: 944, startPoint y: 28, endPoint x: 286, endPoint y: -34, distance: 661.1
click at [286, 0] on html "main_menu Created with Sketch. Collapse Menu Overview Bids Shipments Shipment M…" at bounding box center [716, 346] width 1433 height 693
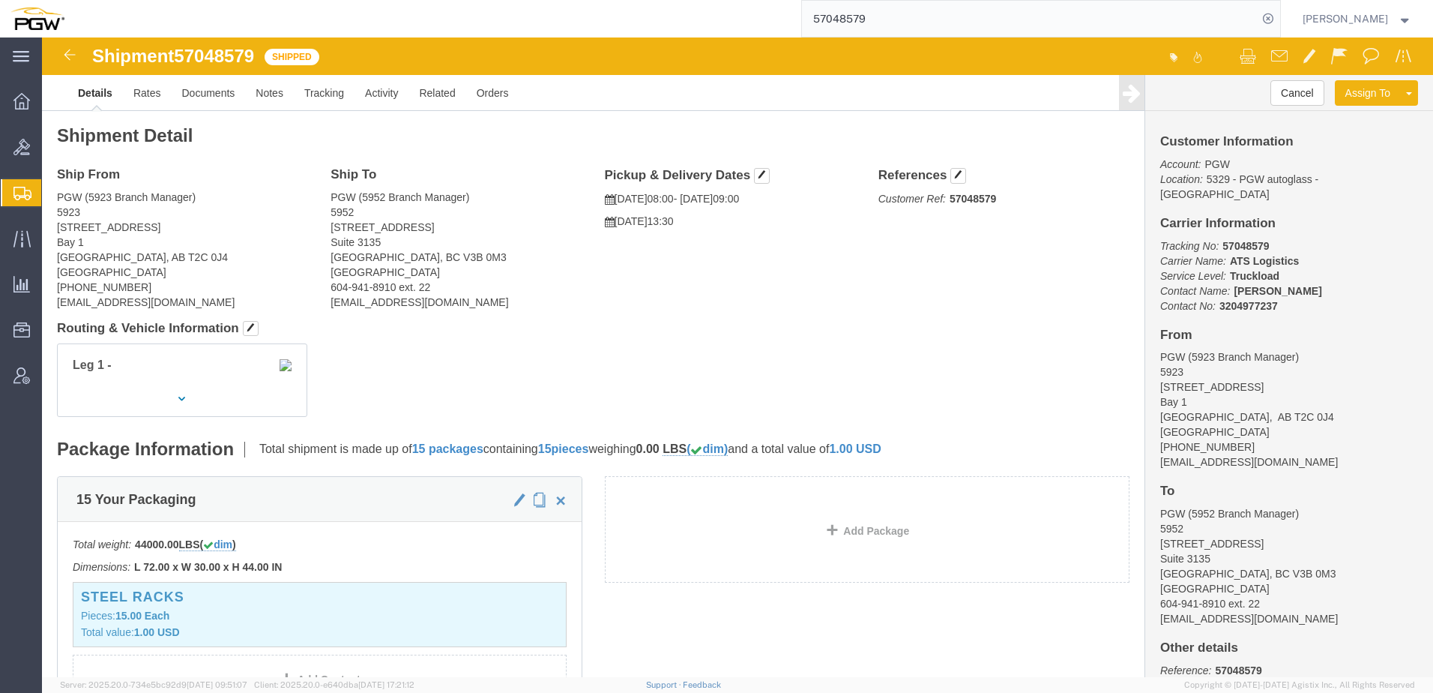
paste input "6968183"
type input "56968183"
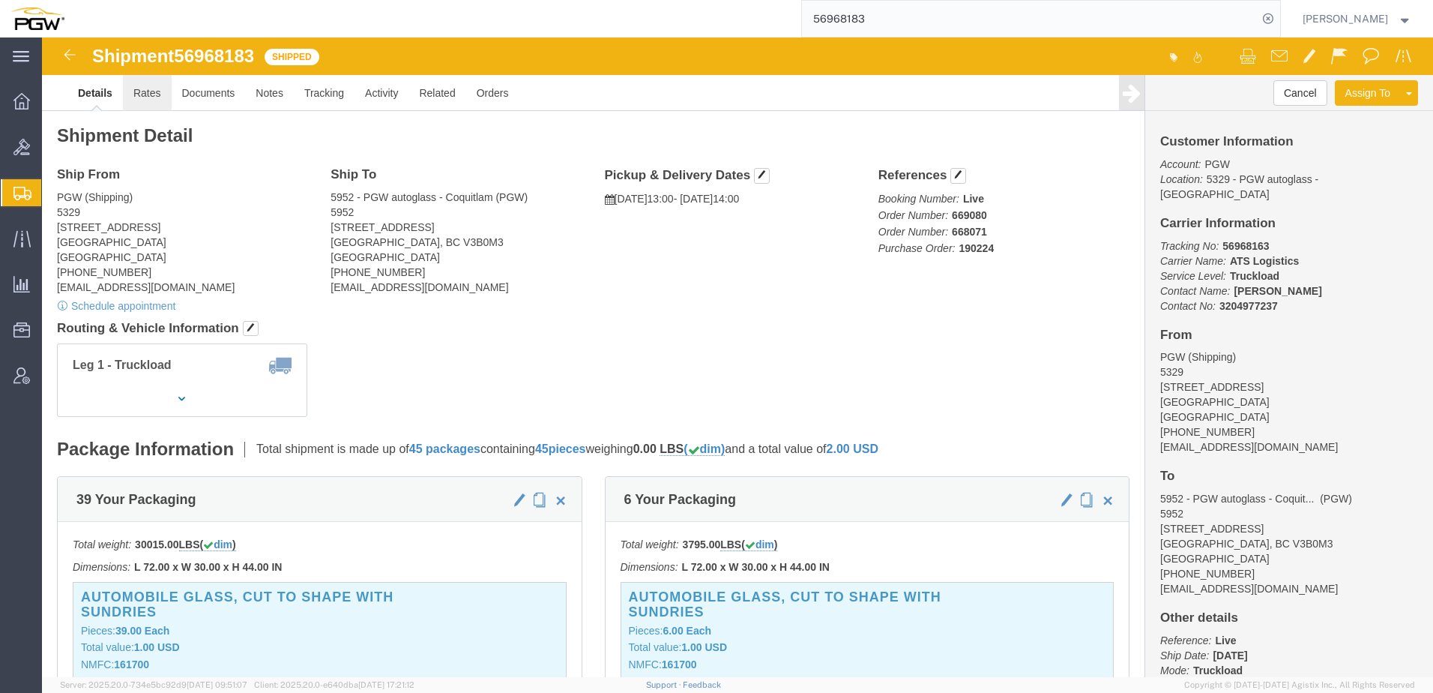
click link "Rates"
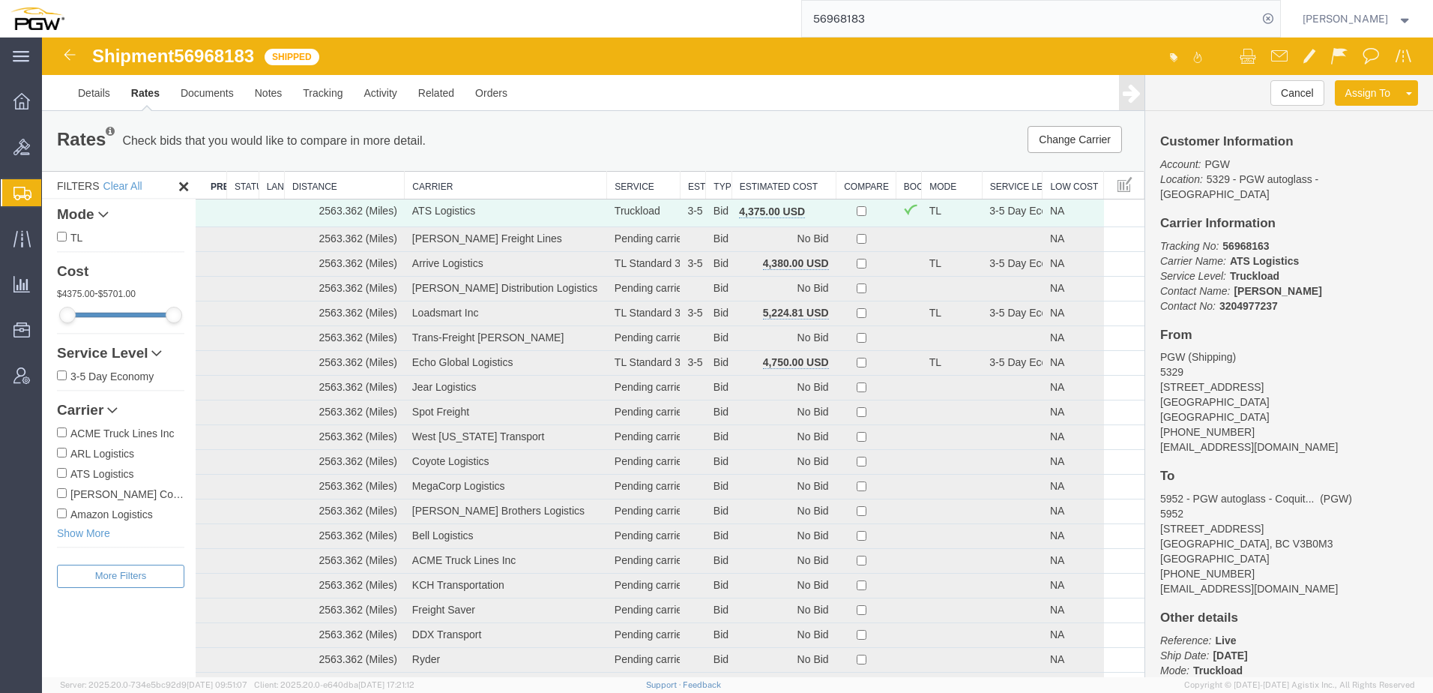
click at [781, 184] on th "Estimated Cost" at bounding box center [784, 186] width 104 height 28
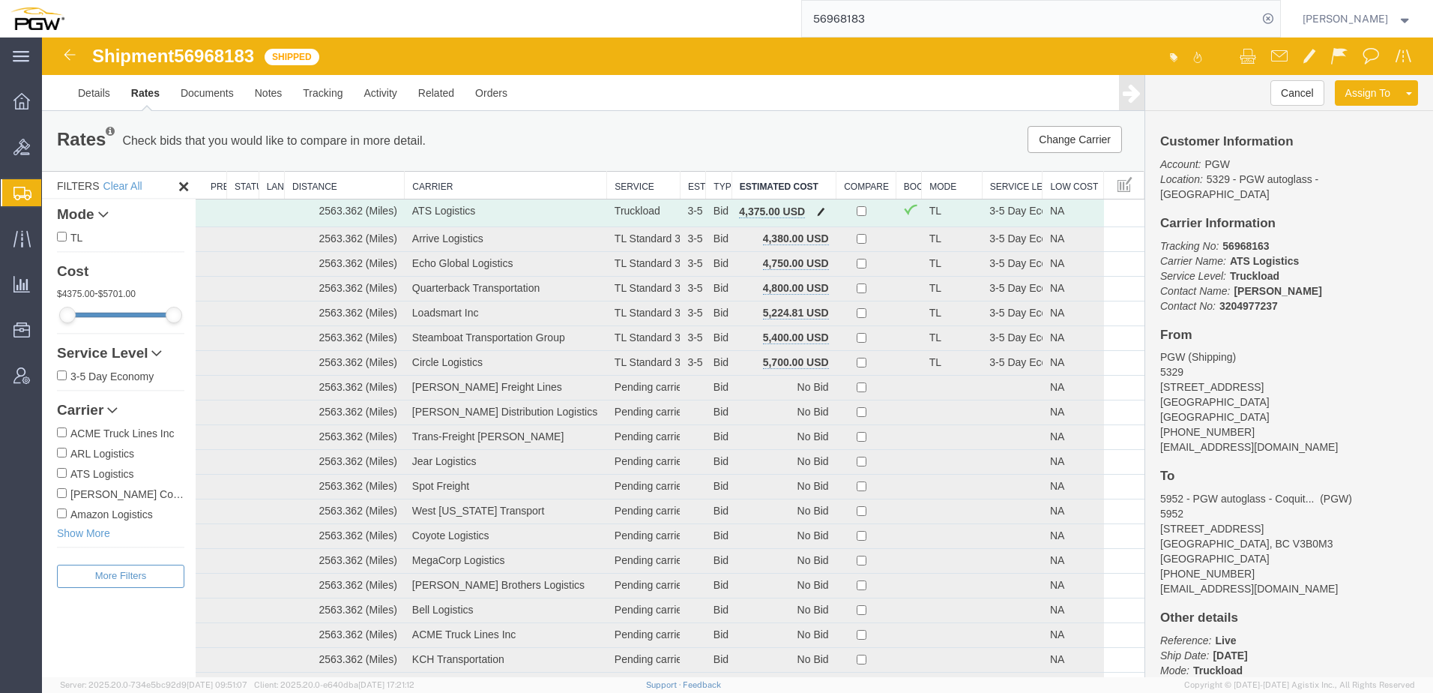
click at [818, 208] on span "button" at bounding box center [821, 211] width 8 height 10
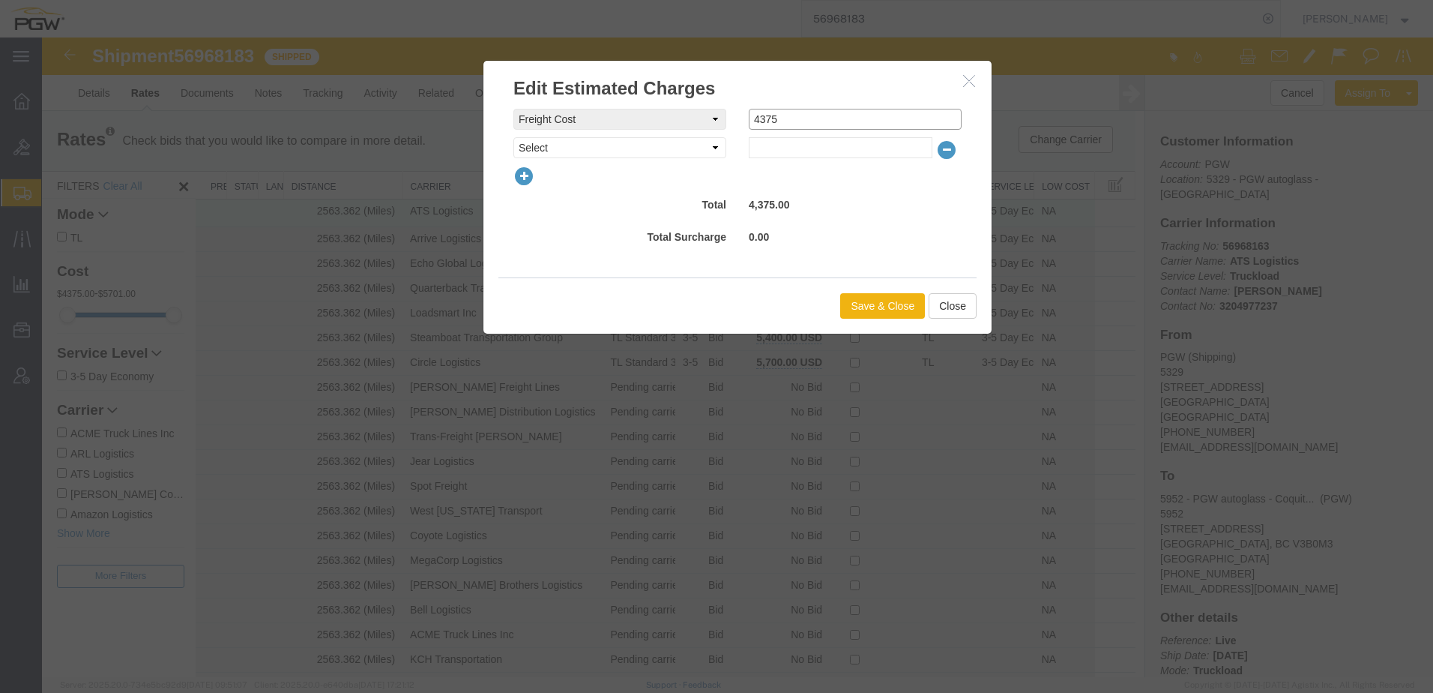
click at [680, 122] on div "freightCost Select AES Filing Accessorial Delivery Charge Additional Invoice De…" at bounding box center [737, 119] width 471 height 21
type input "4750"
click at [888, 302] on button "Save & Close" at bounding box center [882, 305] width 85 height 25
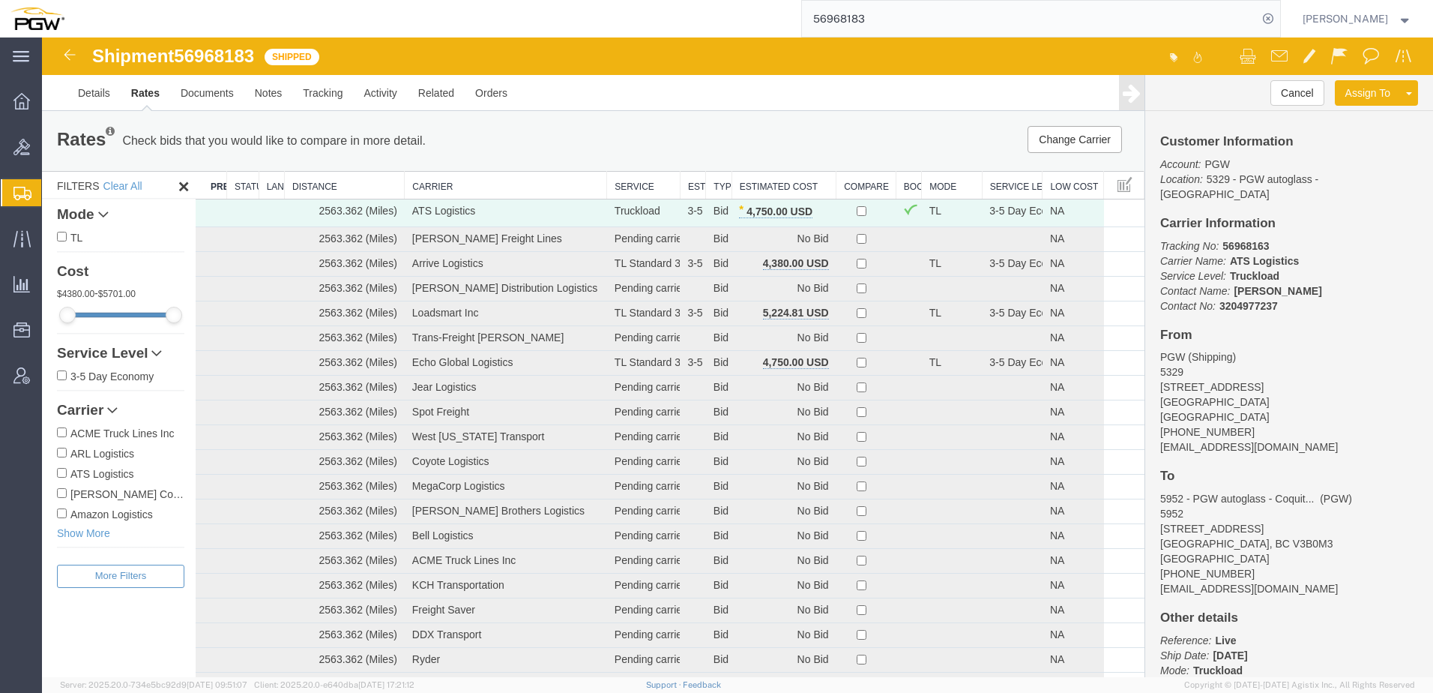
drag, startPoint x: 909, startPoint y: 19, endPoint x: 46, endPoint y: -21, distance: 864.5
click at [46, 0] on html "main_menu Created with Sketch. Collapse Menu Overview Bids Shipments Shipment M…" at bounding box center [716, 346] width 1433 height 693
paste input "878054"
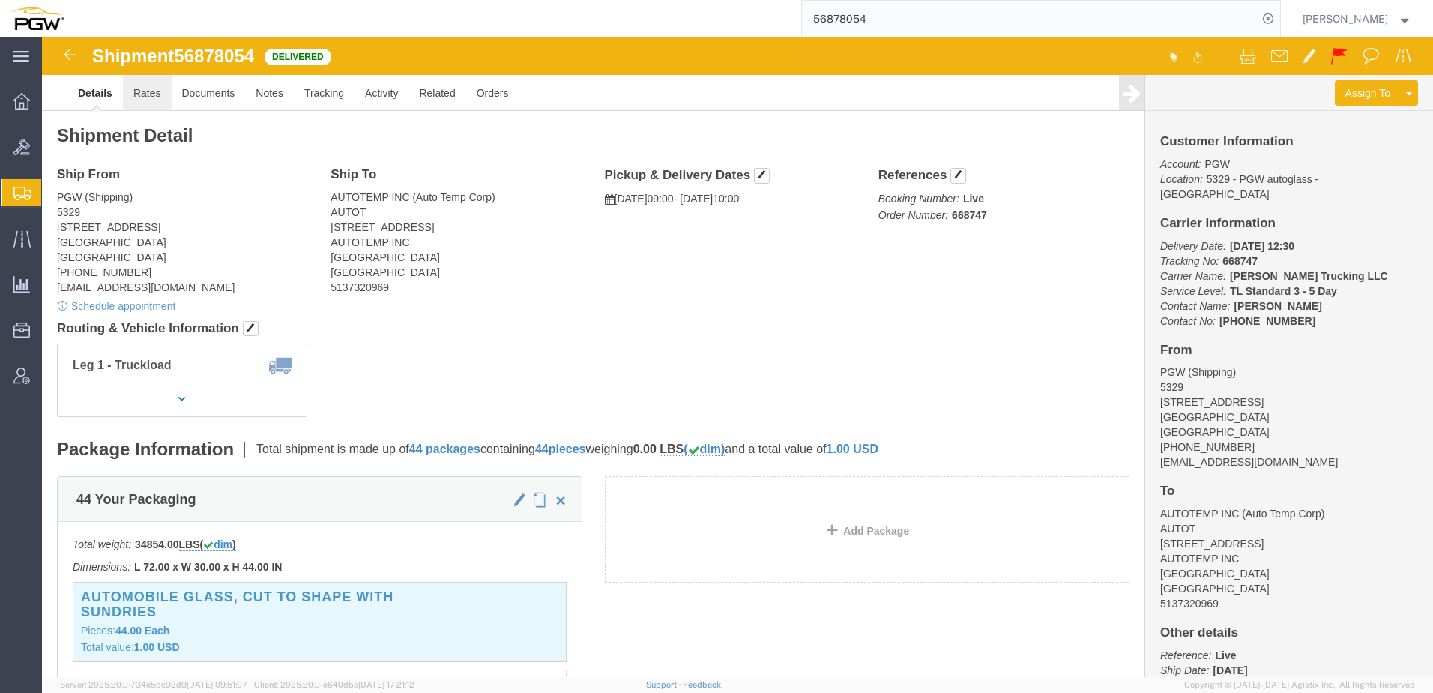
click link "Rates"
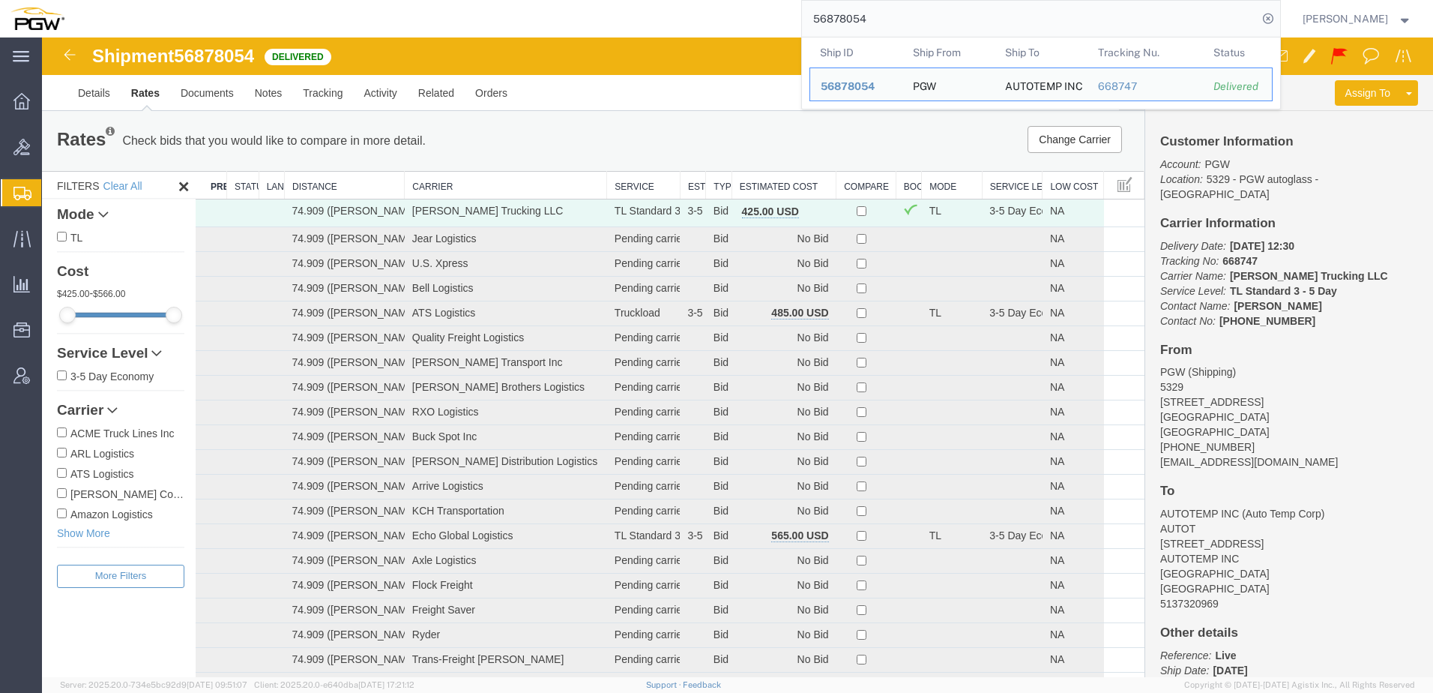
drag, startPoint x: 941, startPoint y: 15, endPoint x: 393, endPoint y: 5, distance: 548.0
click at [393, 5] on div "56878054 Ship ID Ship From Ship To Tracking Nu. Status Ship ID 56878054 Ship Fr…" at bounding box center [678, 18] width 1206 height 37
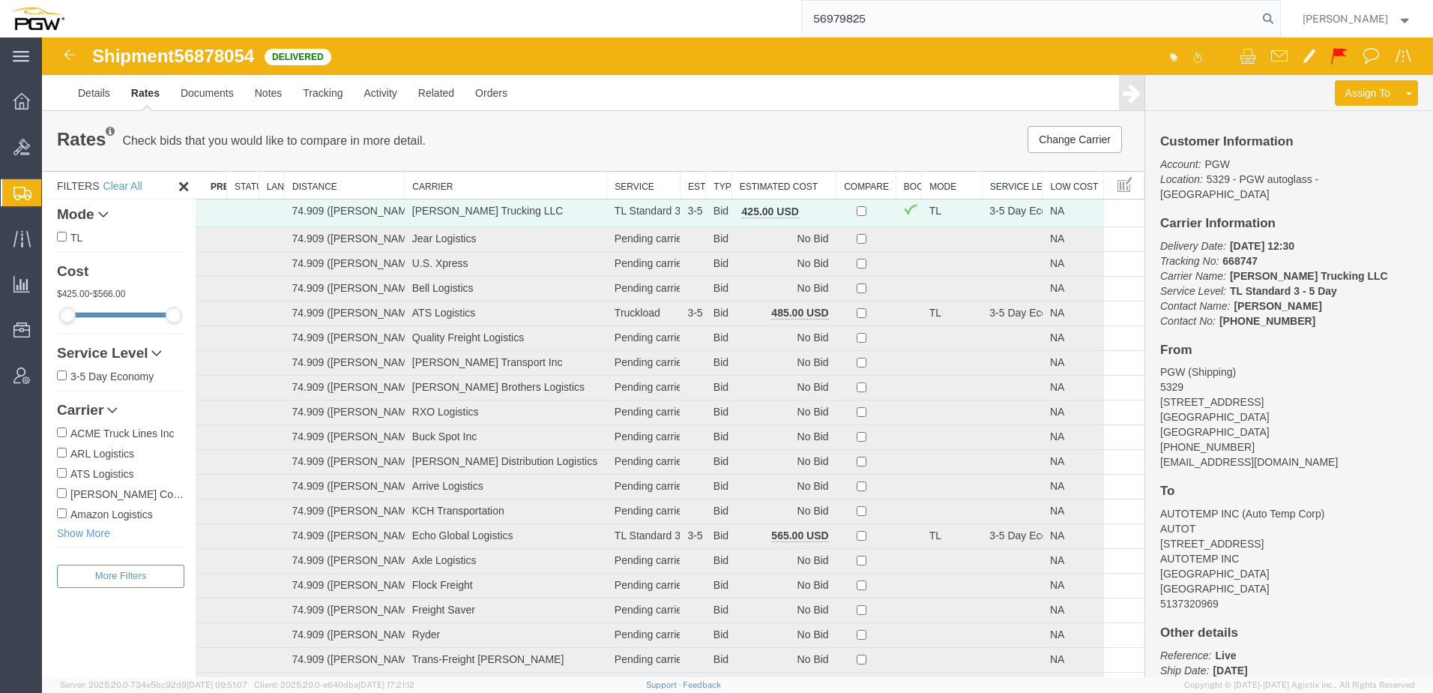
type input "56979825"
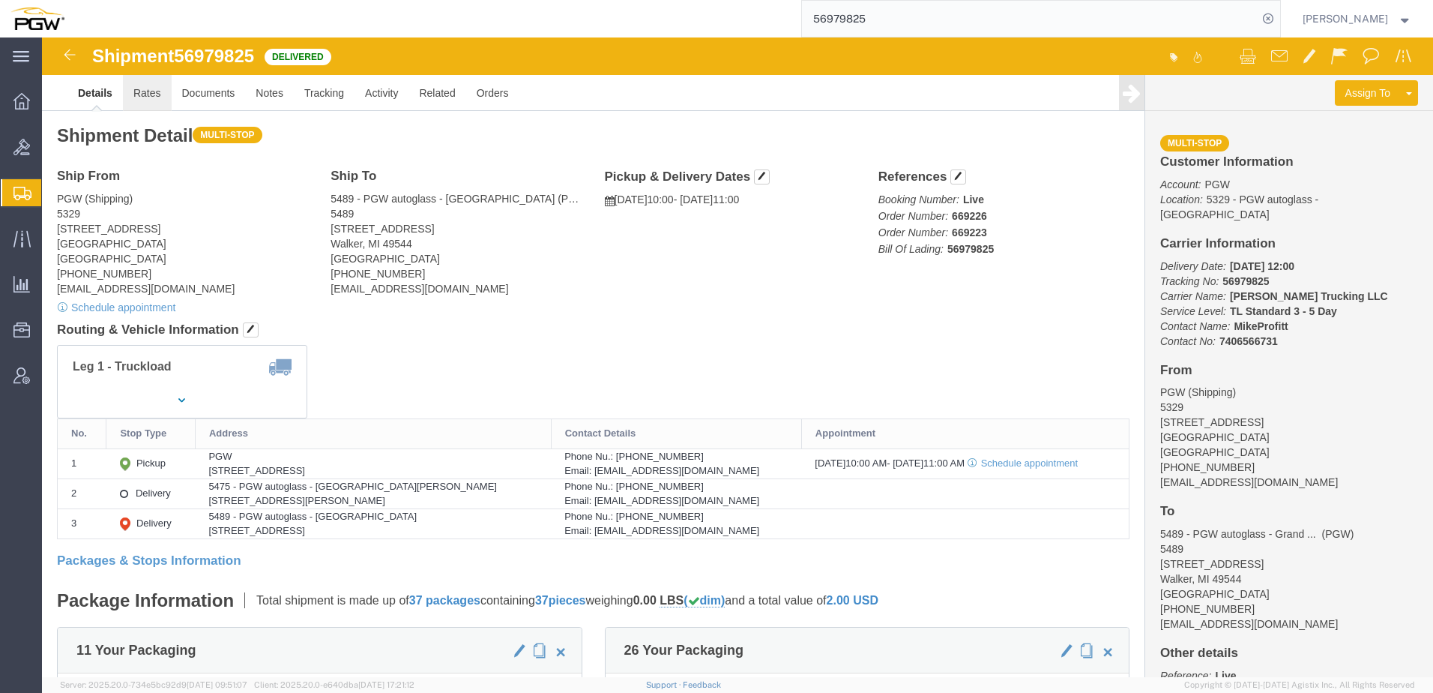
click link "Rates"
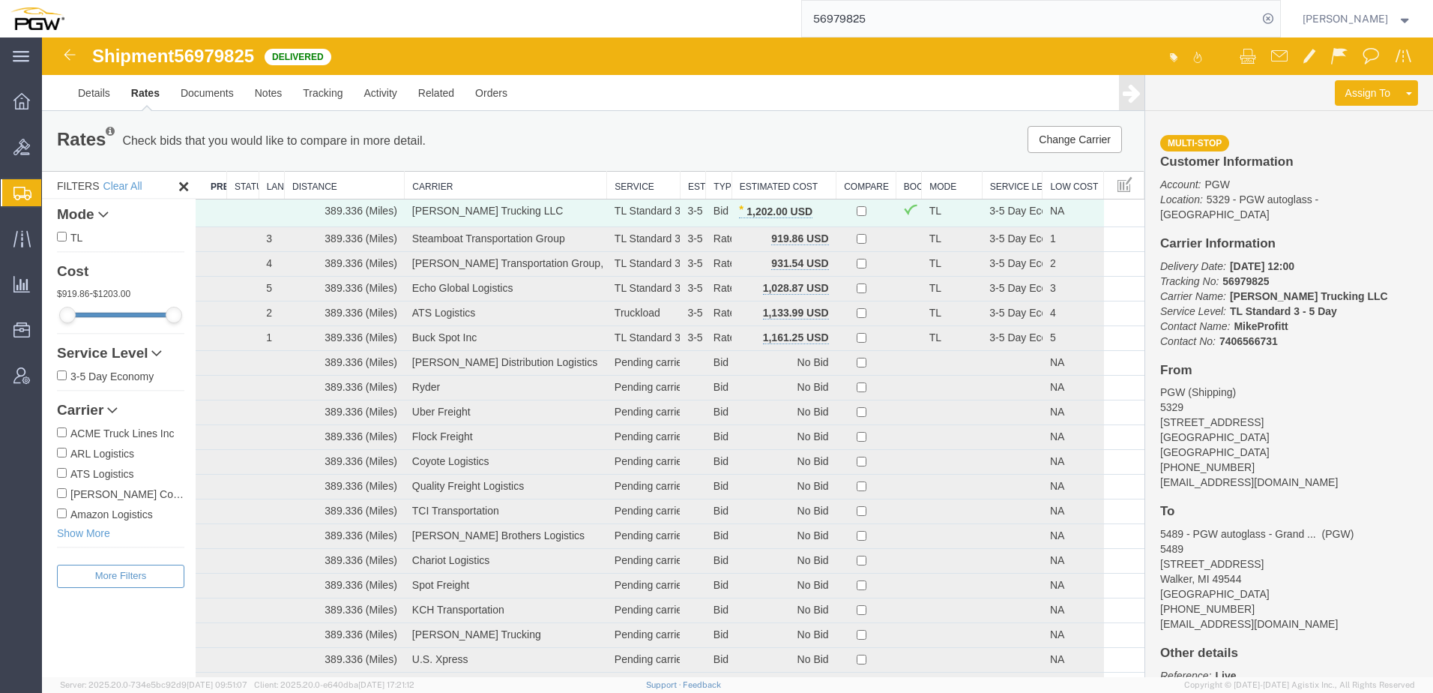
click at [567, 114] on div "Rates Check bids that you would like to compare in more detail. Compare Filter …" at bounding box center [593, 141] width 1103 height 60
click at [91, 94] on link "Details" at bounding box center [93, 93] width 53 height 36
